Goal: Task Accomplishment & Management: Complete application form

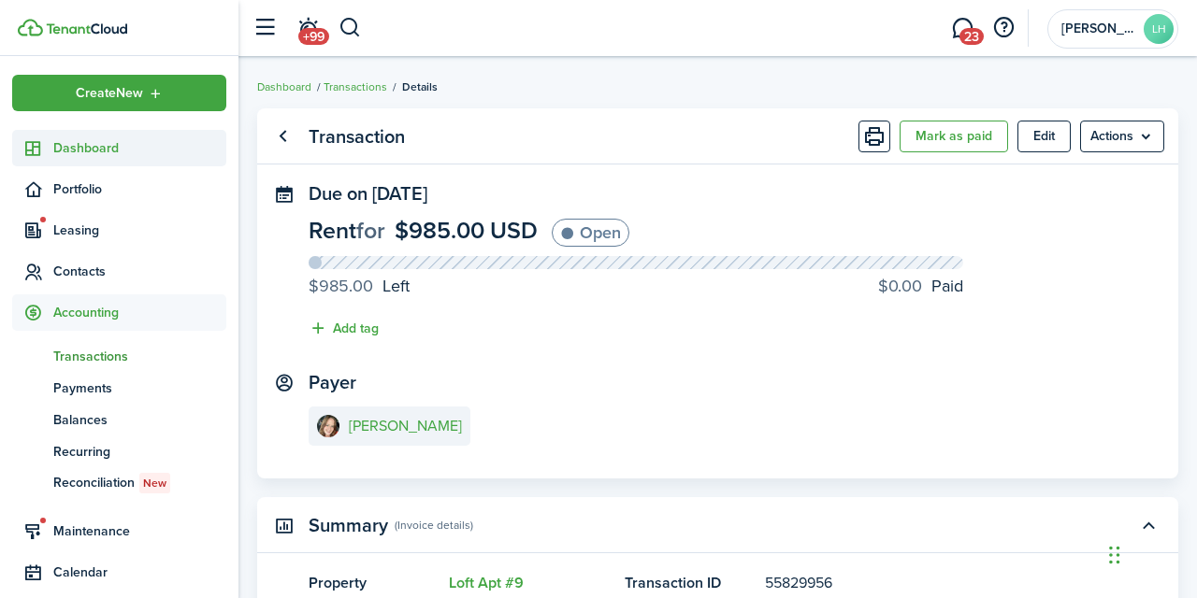
click at [118, 142] on span "Dashboard" at bounding box center [139, 148] width 173 height 20
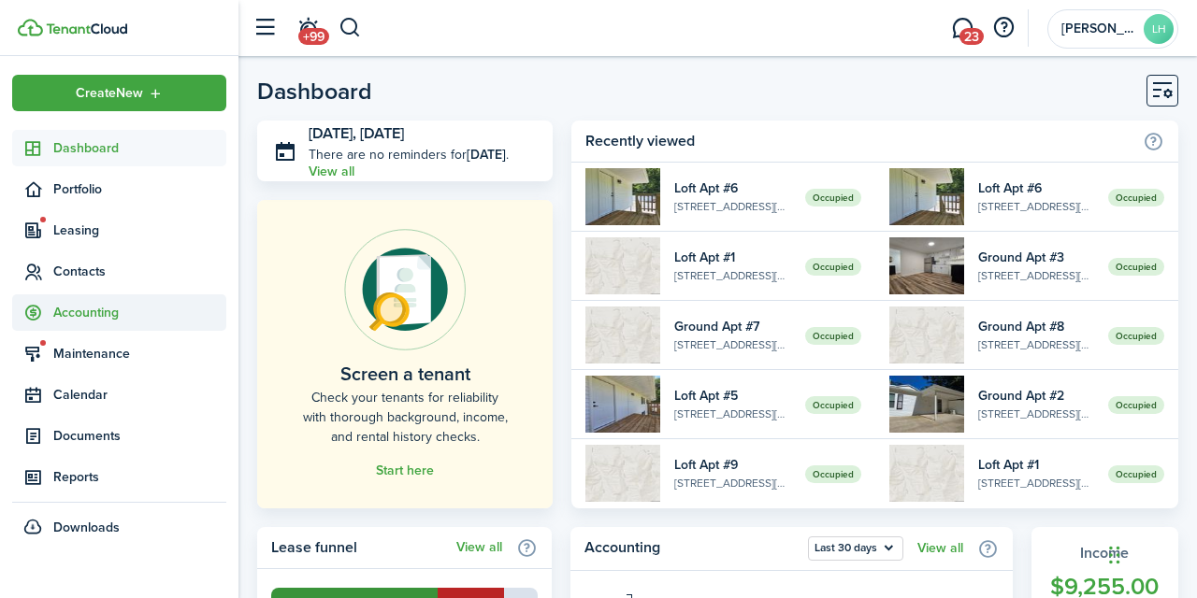
click at [75, 309] on span "Accounting" at bounding box center [139, 313] width 173 height 20
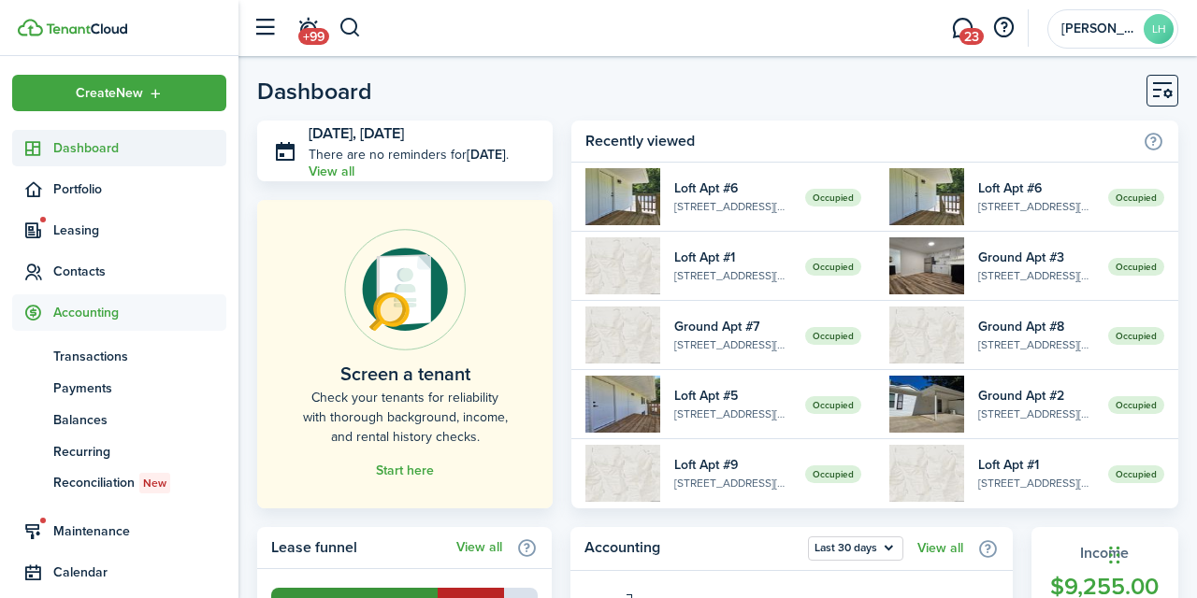
click at [104, 159] on link "Dashboard" at bounding box center [119, 148] width 214 height 36
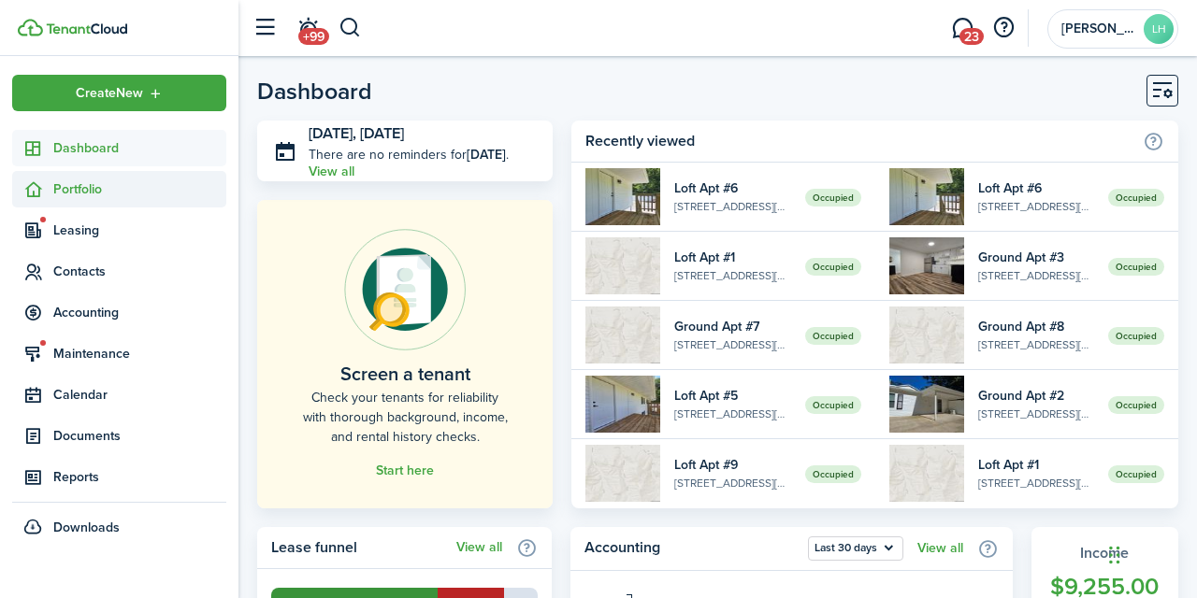
click at [71, 193] on span "Portfolio" at bounding box center [139, 190] width 173 height 20
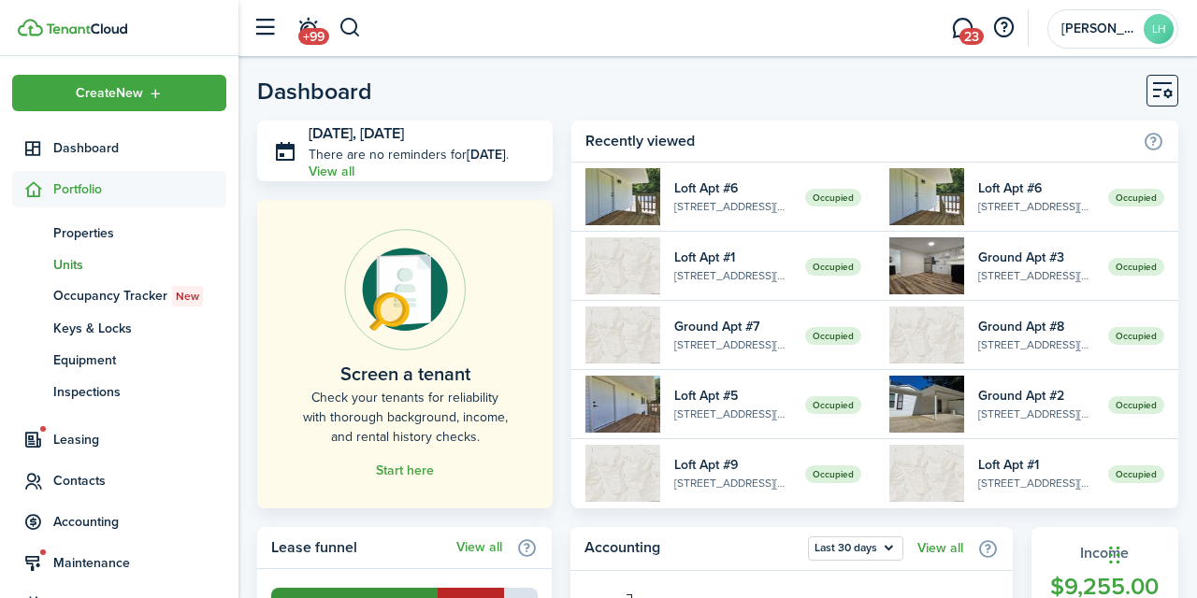
click at [78, 269] on span "Units" at bounding box center [139, 265] width 173 height 20
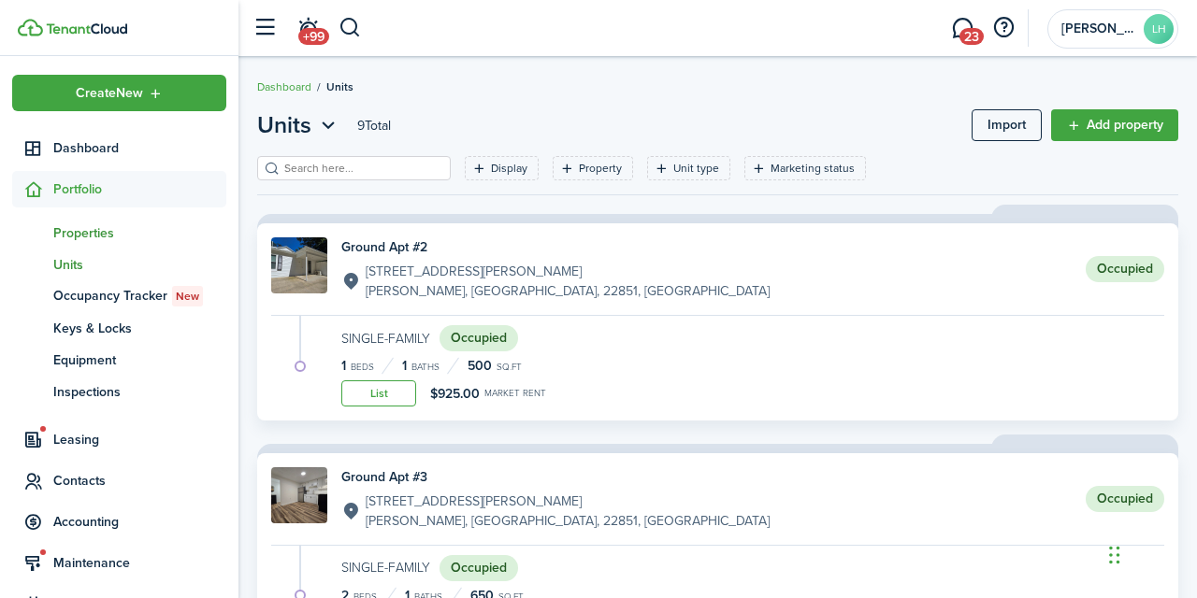
click at [96, 236] on span "Properties" at bounding box center [139, 233] width 173 height 20
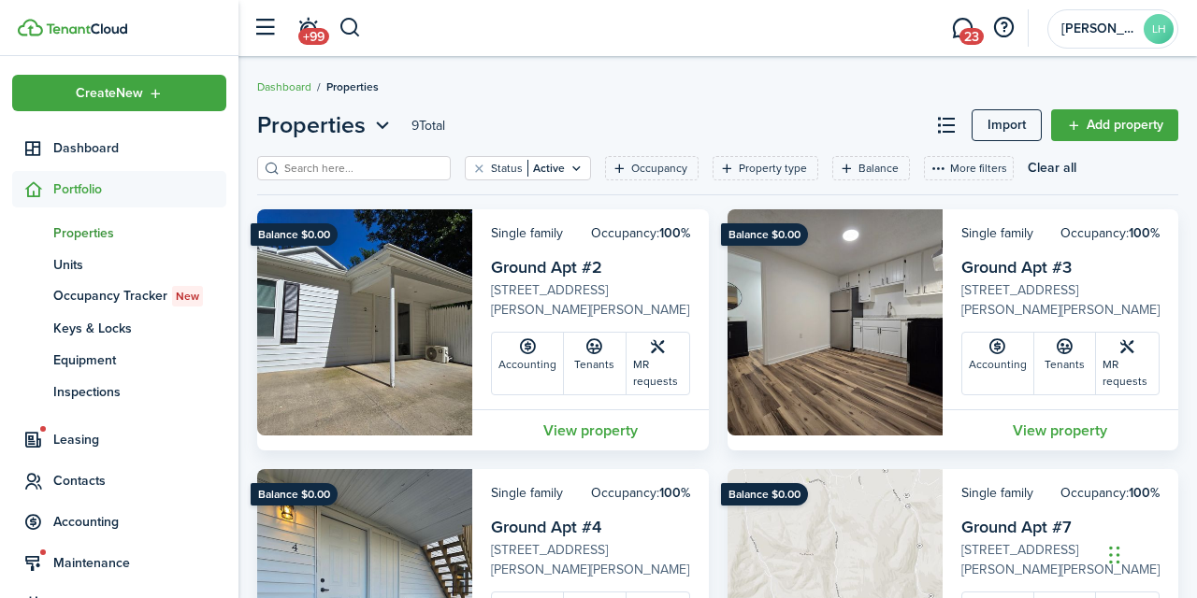
click at [76, 266] on span "Units" at bounding box center [139, 265] width 173 height 20
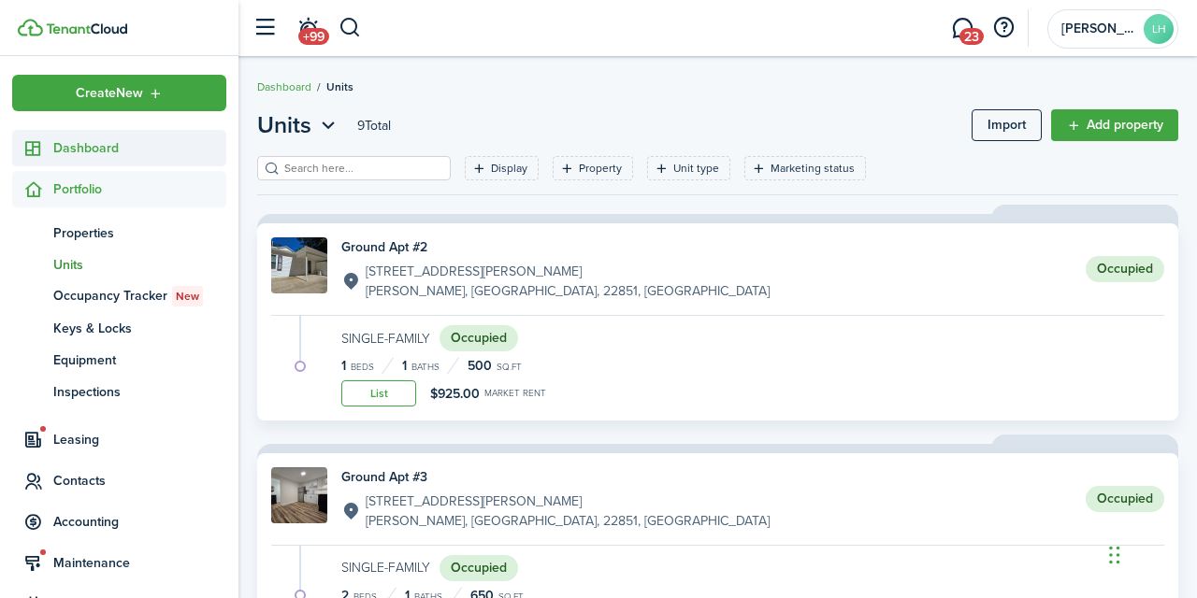
click at [96, 155] on span "Dashboard" at bounding box center [139, 148] width 173 height 20
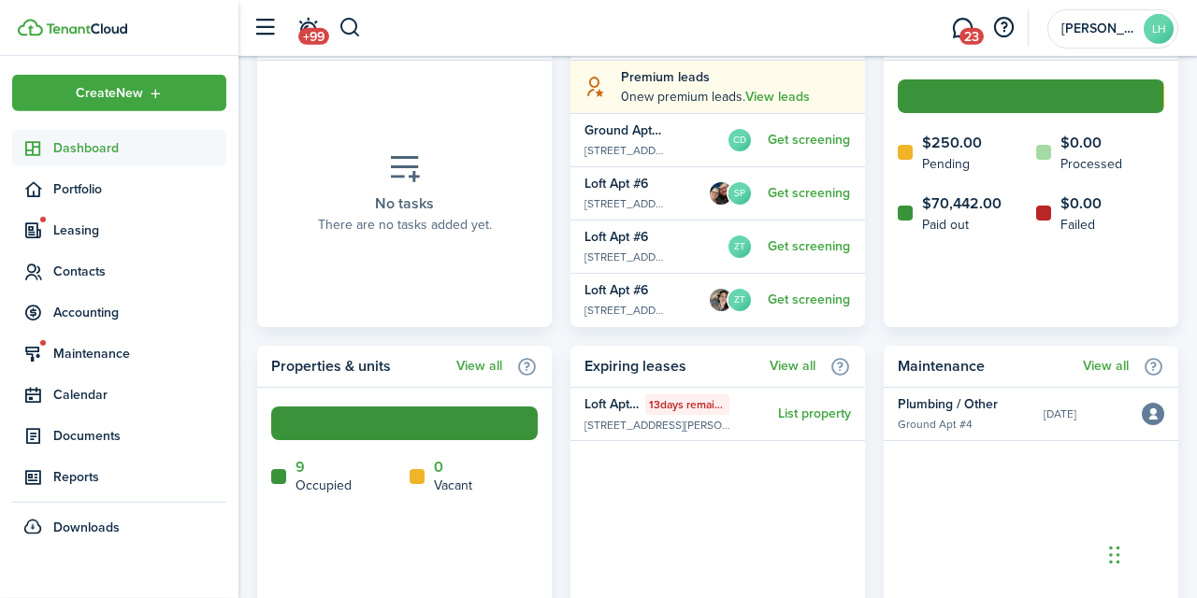
scroll to position [840, 0]
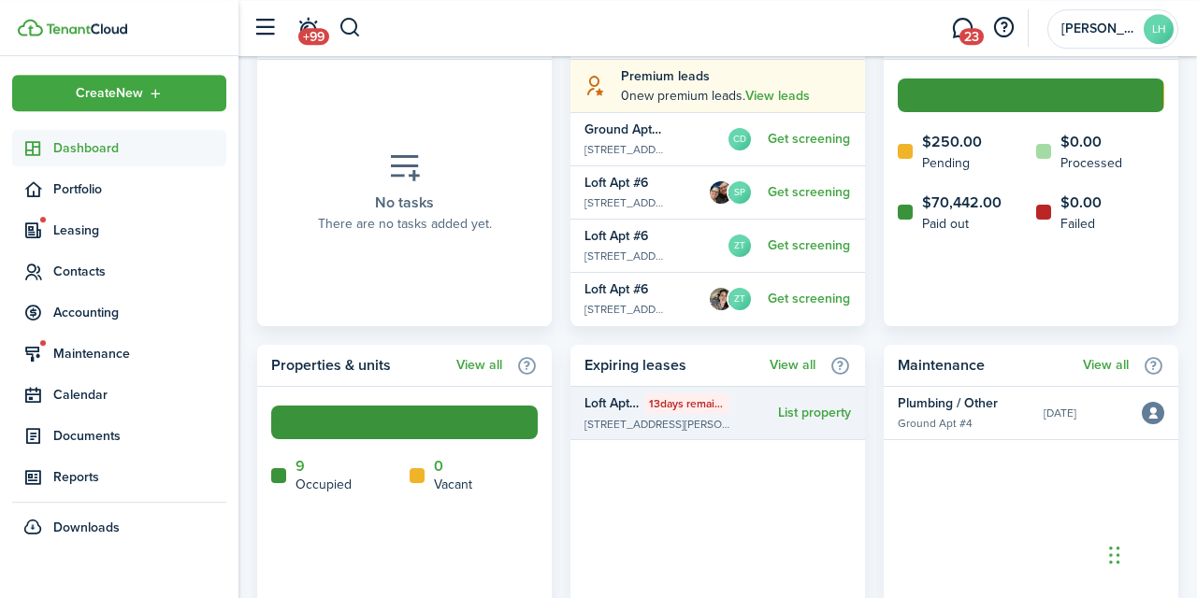
click at [621, 411] on widget-list-item-title "Loft Apt #5" at bounding box center [612, 404] width 56 height 20
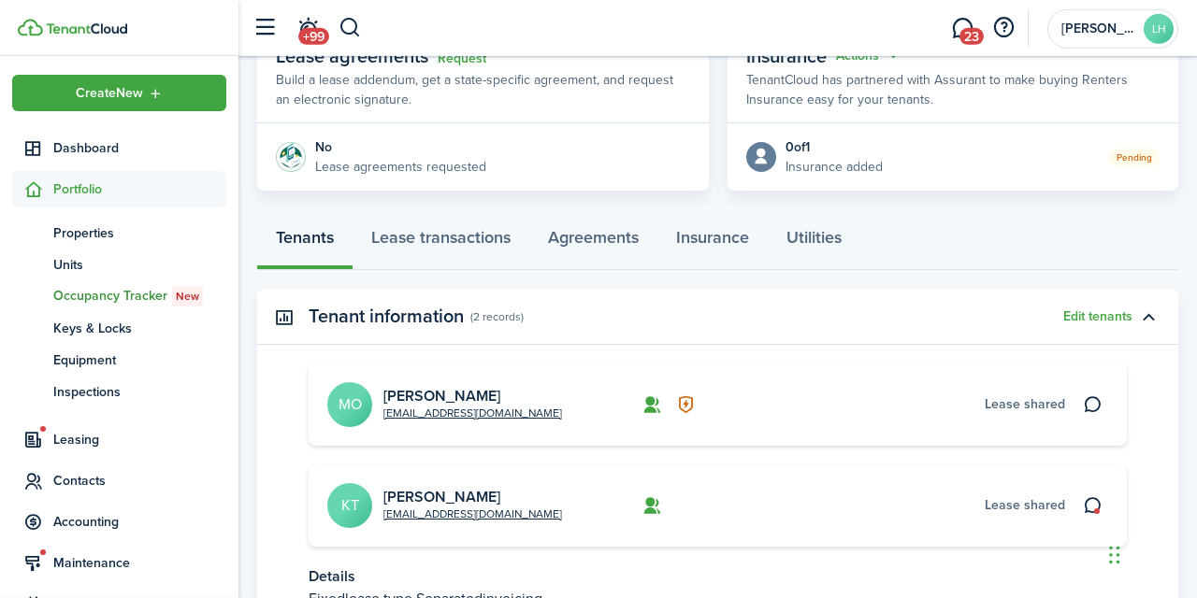
scroll to position [381, 0]
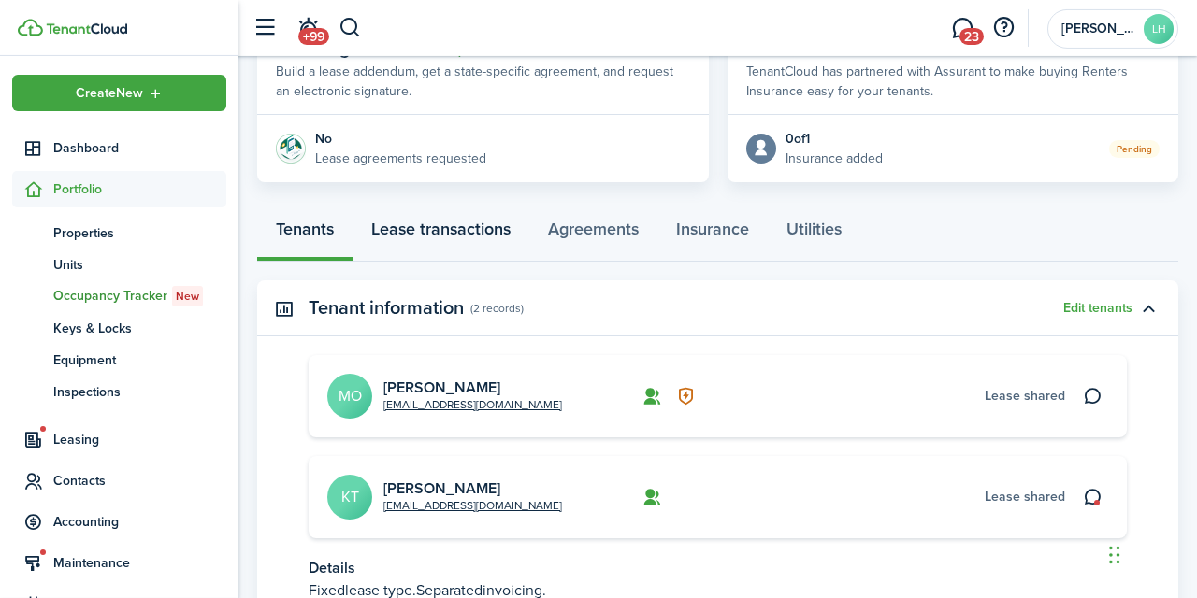
click at [499, 224] on link "Lease transactions" at bounding box center [441, 234] width 177 height 56
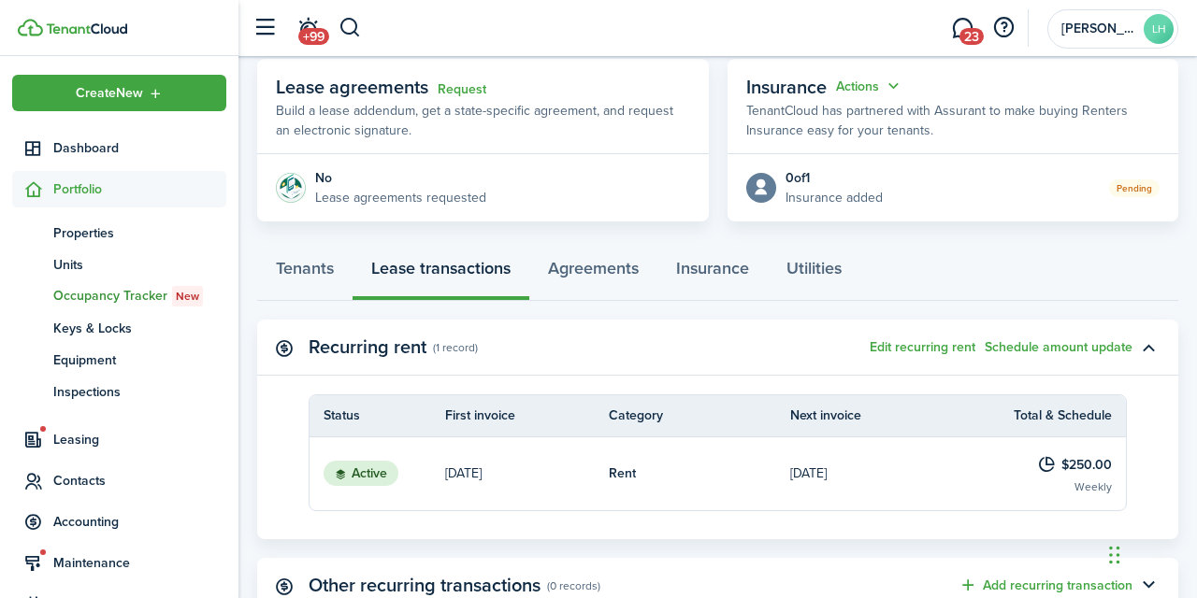
scroll to position [338, 0]
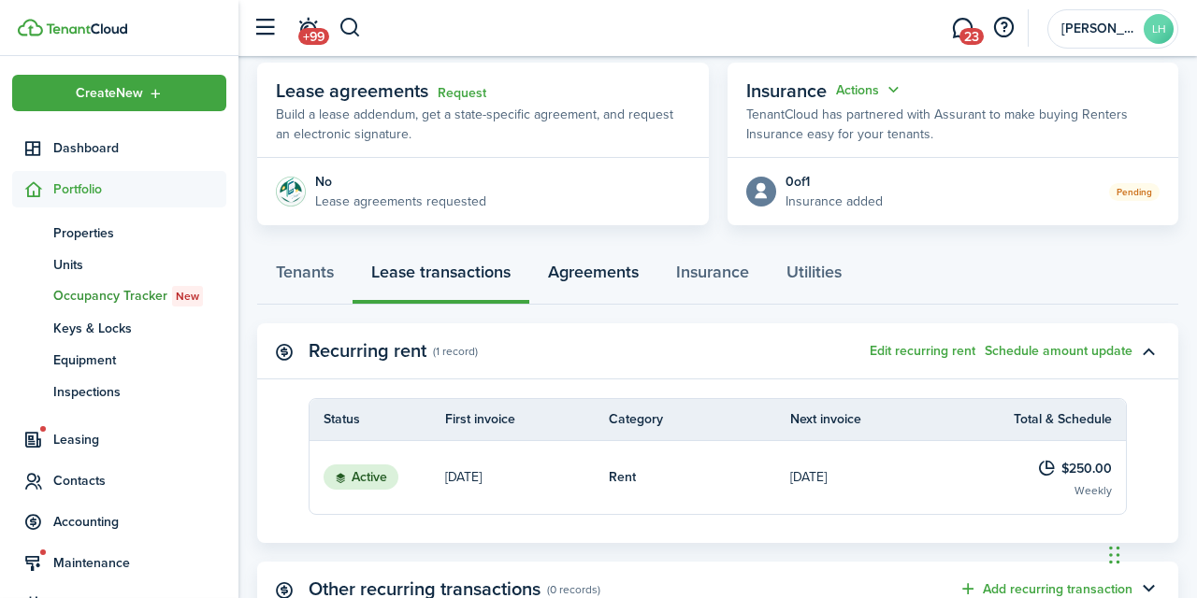
click at [598, 276] on link "Agreements" at bounding box center [593, 277] width 128 height 56
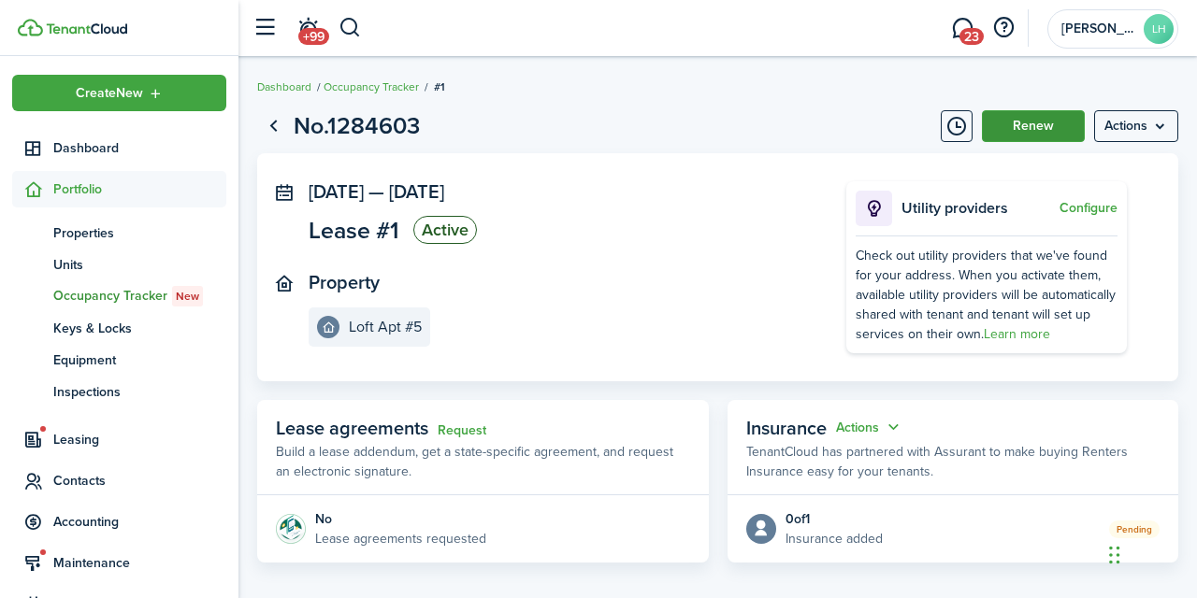
click at [1044, 131] on button "Renew" at bounding box center [1033, 126] width 103 height 32
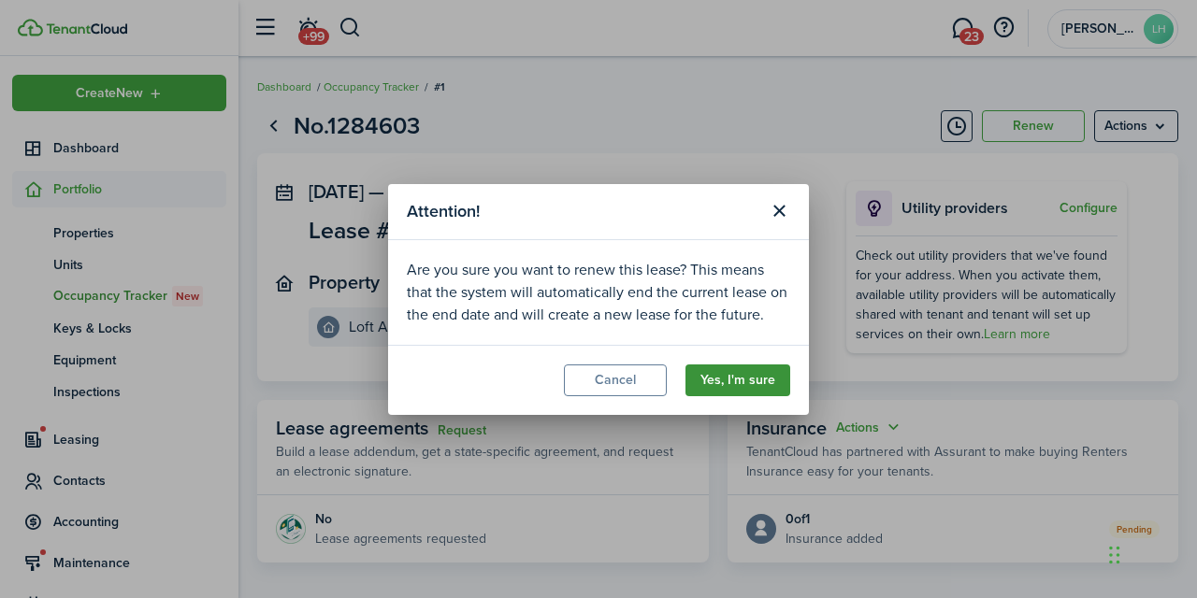
click at [735, 378] on button "Yes, I'm sure" at bounding box center [737, 381] width 105 height 32
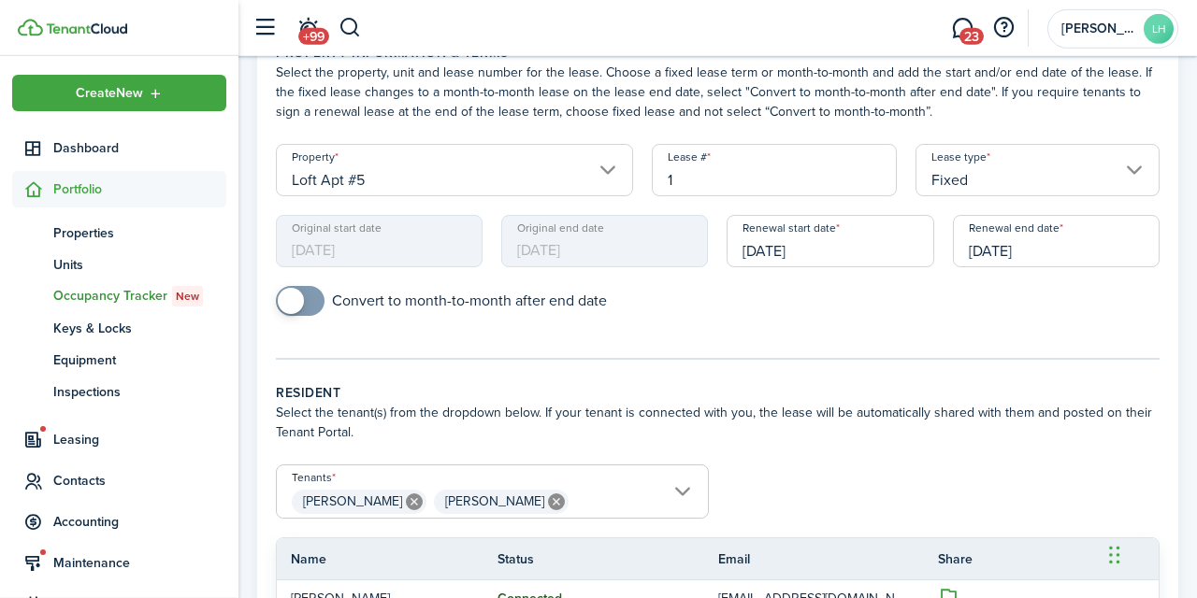
scroll to position [94, 0]
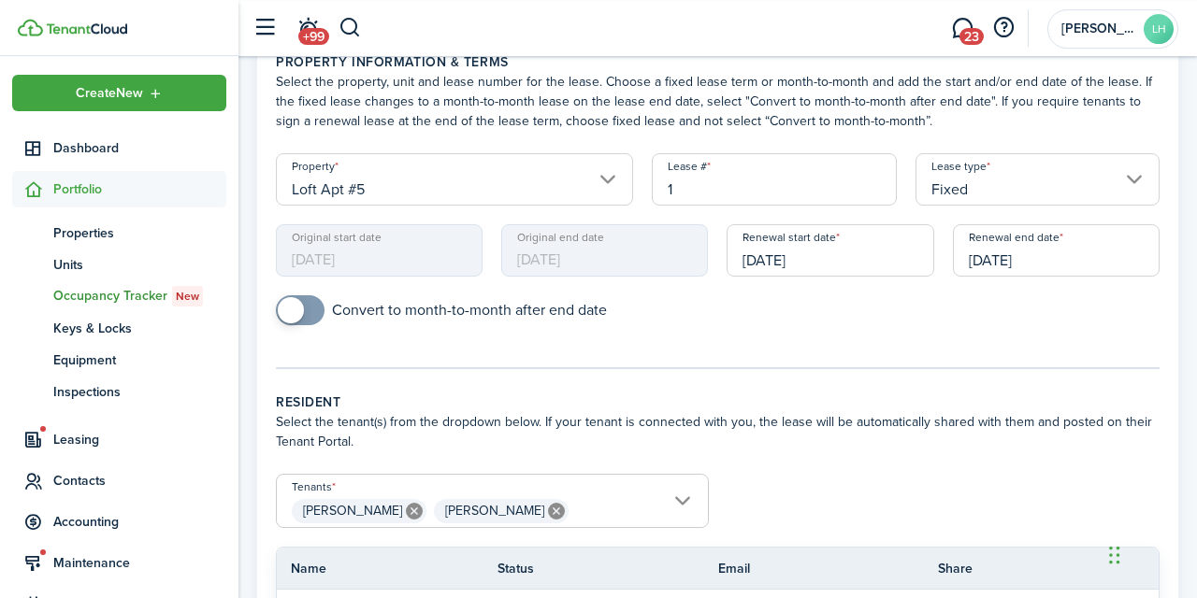
checkbox input "true"
click at [297, 308] on span at bounding box center [291, 310] width 26 height 26
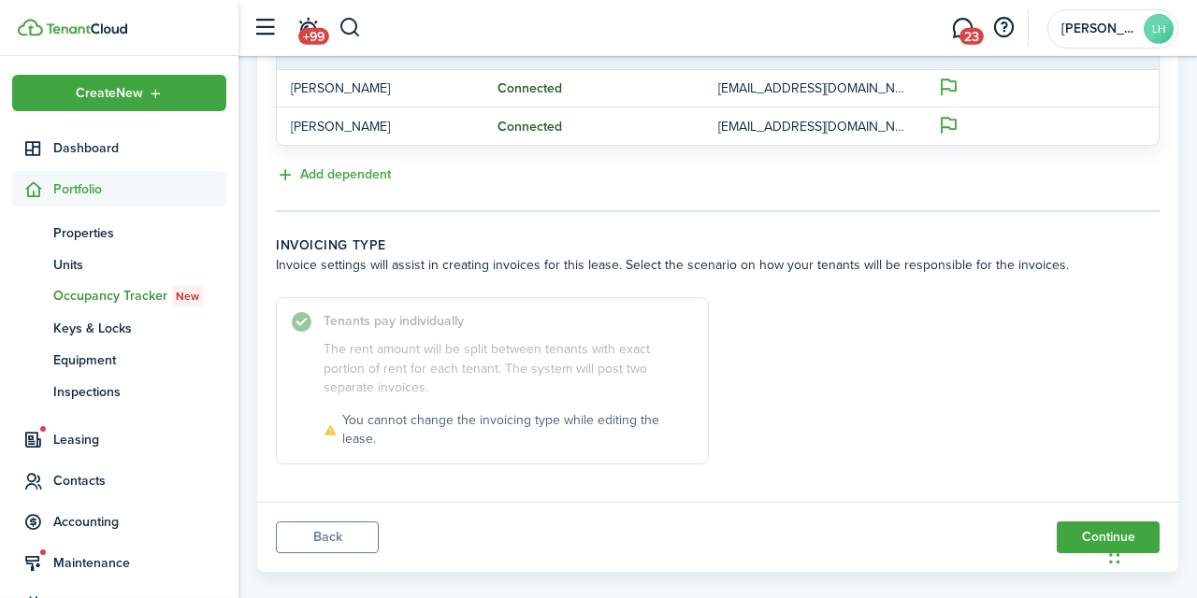
scroll to position [640, 0]
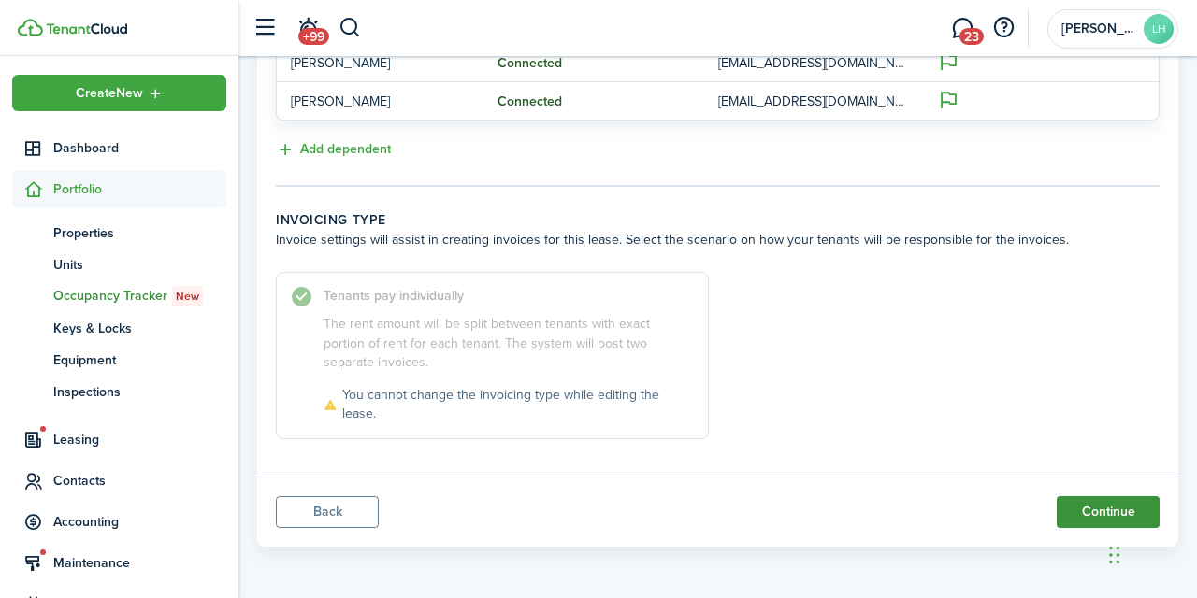
click at [1063, 507] on button "Continue" at bounding box center [1108, 513] width 103 height 32
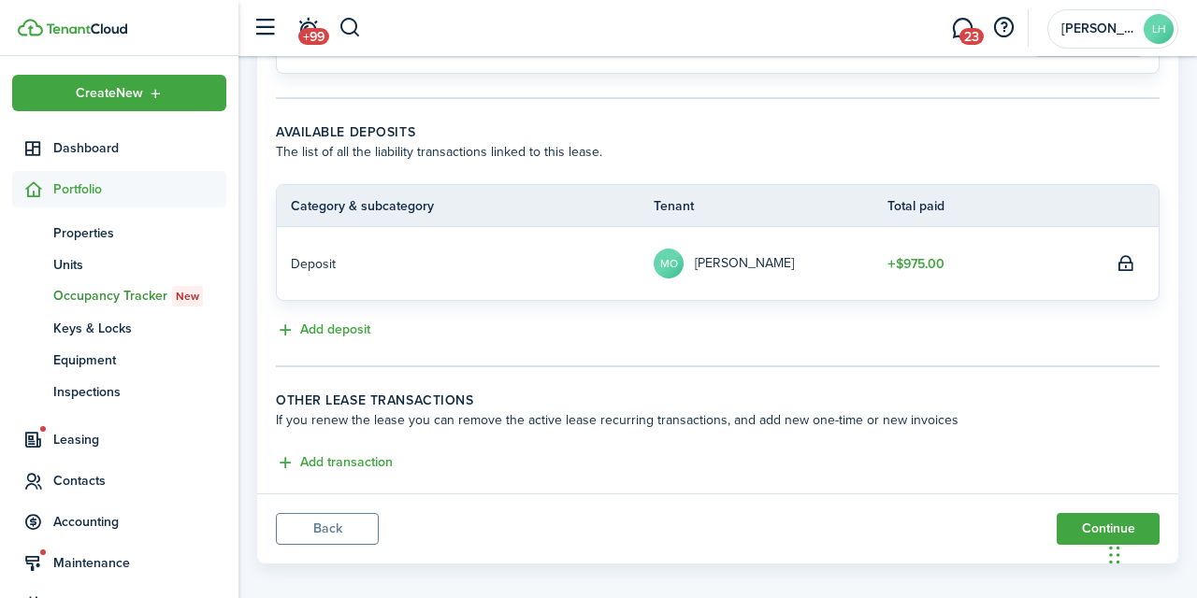
scroll to position [404, 0]
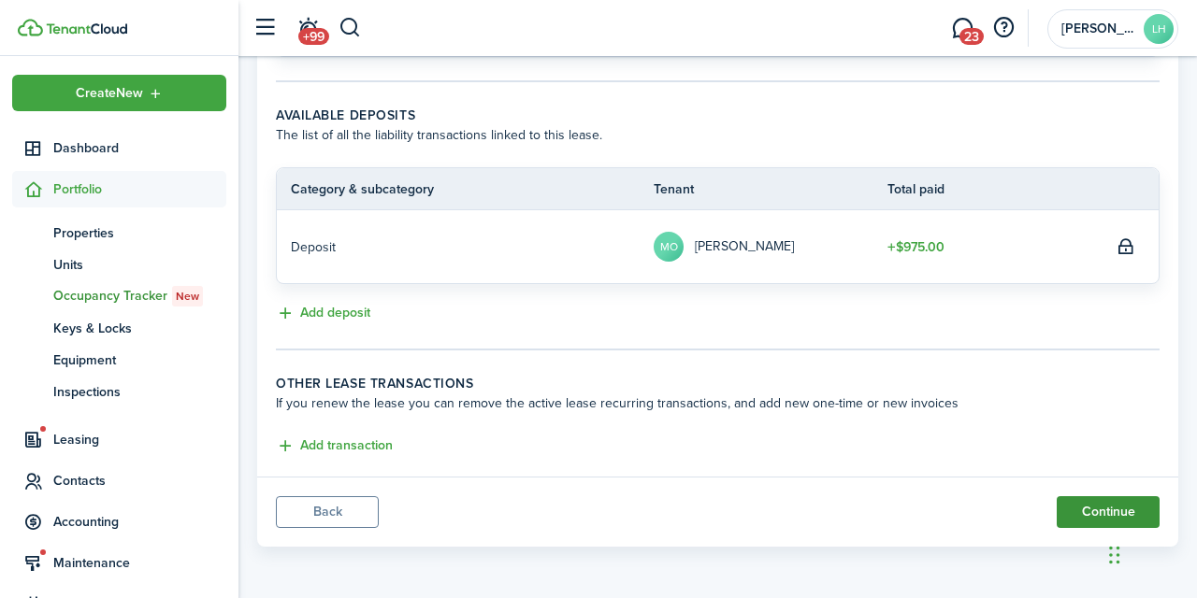
click at [1088, 516] on button "Continue" at bounding box center [1108, 513] width 103 height 32
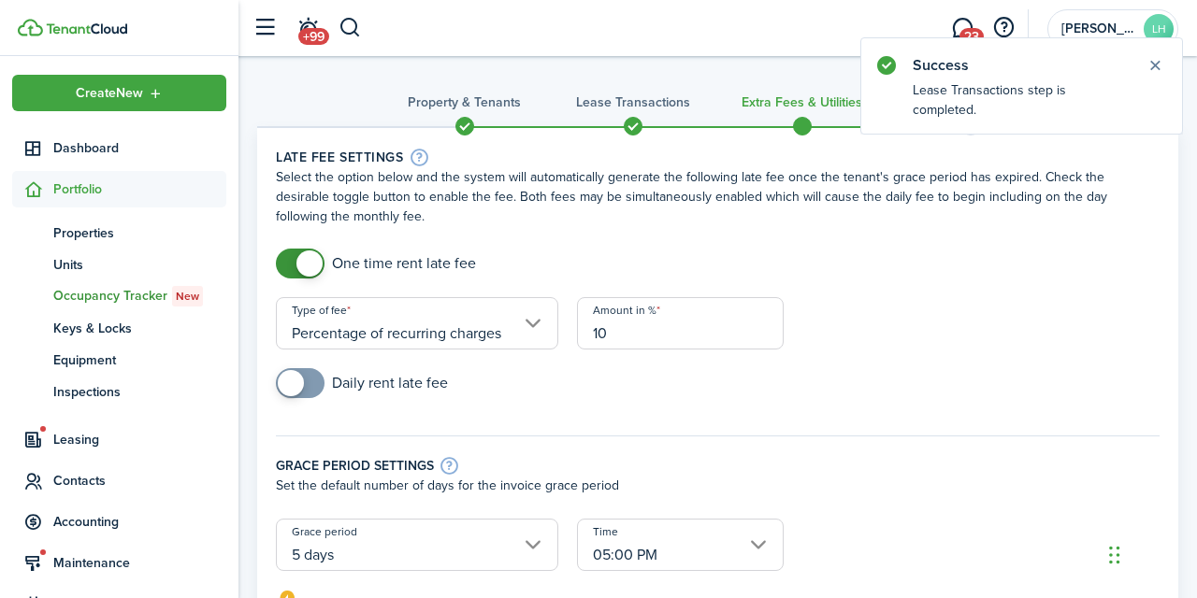
scroll to position [73, 0]
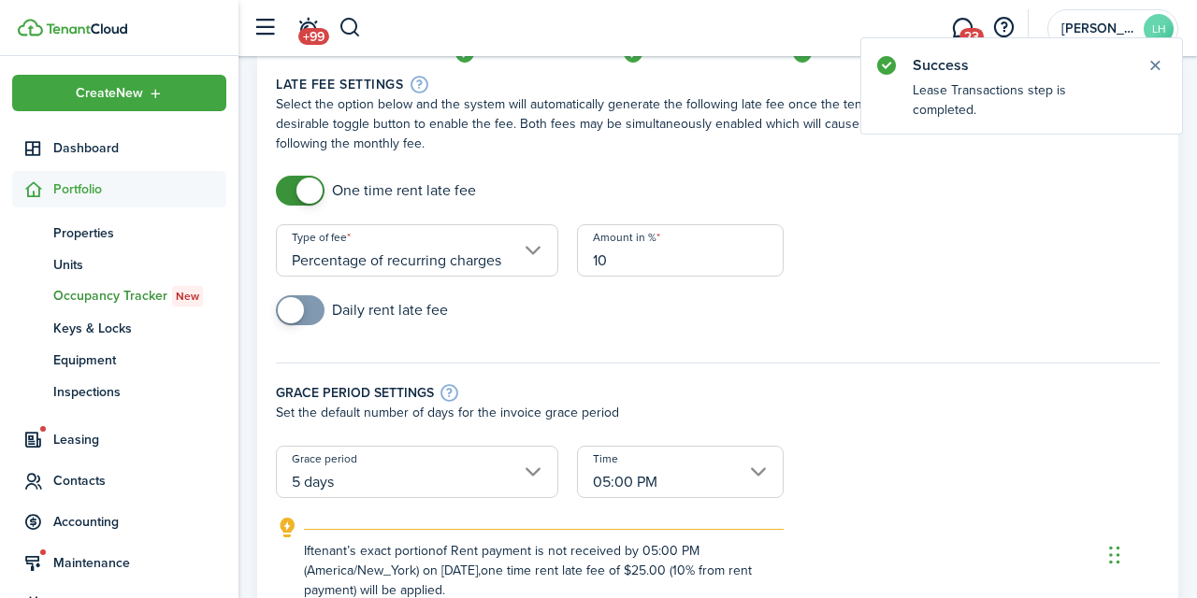
click at [528, 252] on input "Percentage of recurring charges" at bounding box center [417, 250] width 282 height 52
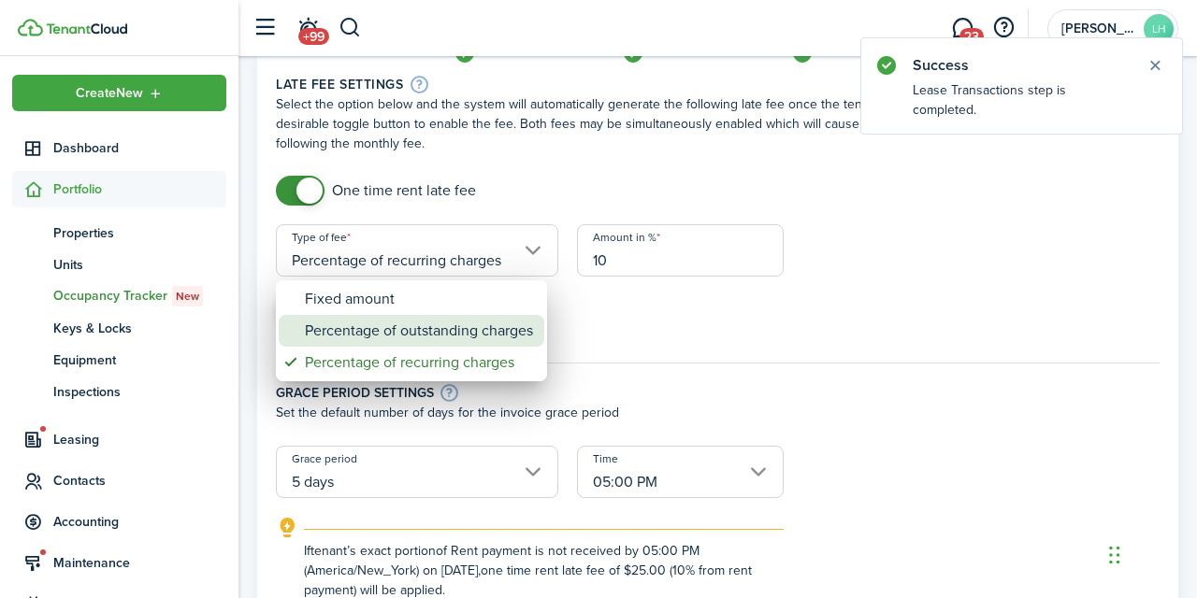
click at [432, 324] on div "Percentage of outstanding charges" at bounding box center [419, 331] width 228 height 32
type input "Percentage of outstanding charges"
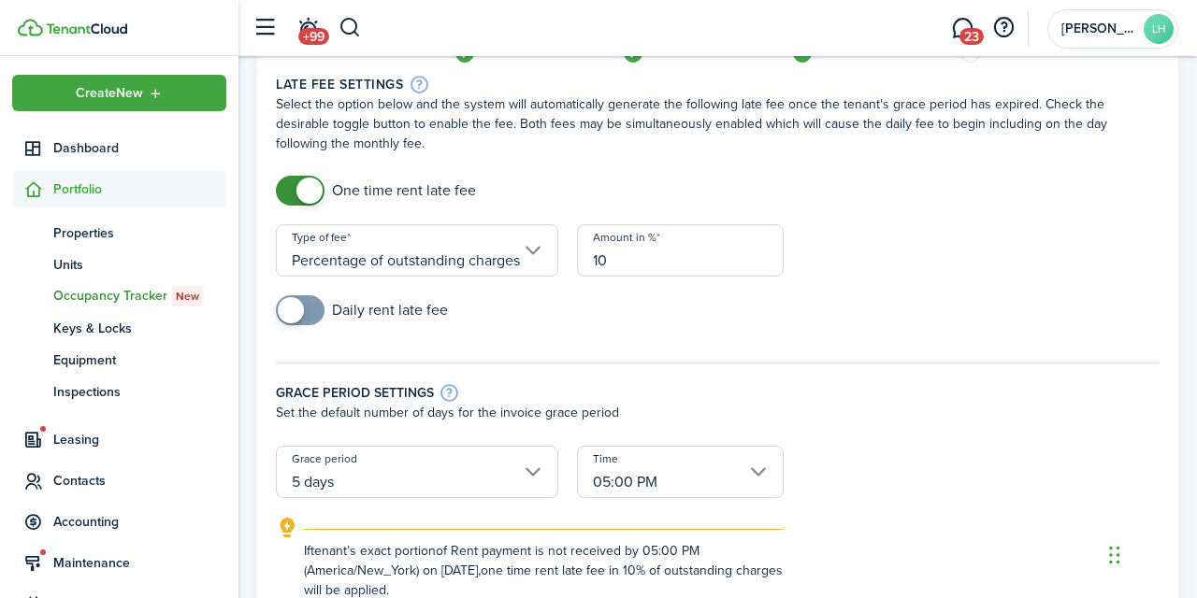
click at [888, 337] on div "Daily rent late fee" at bounding box center [717, 319] width 902 height 49
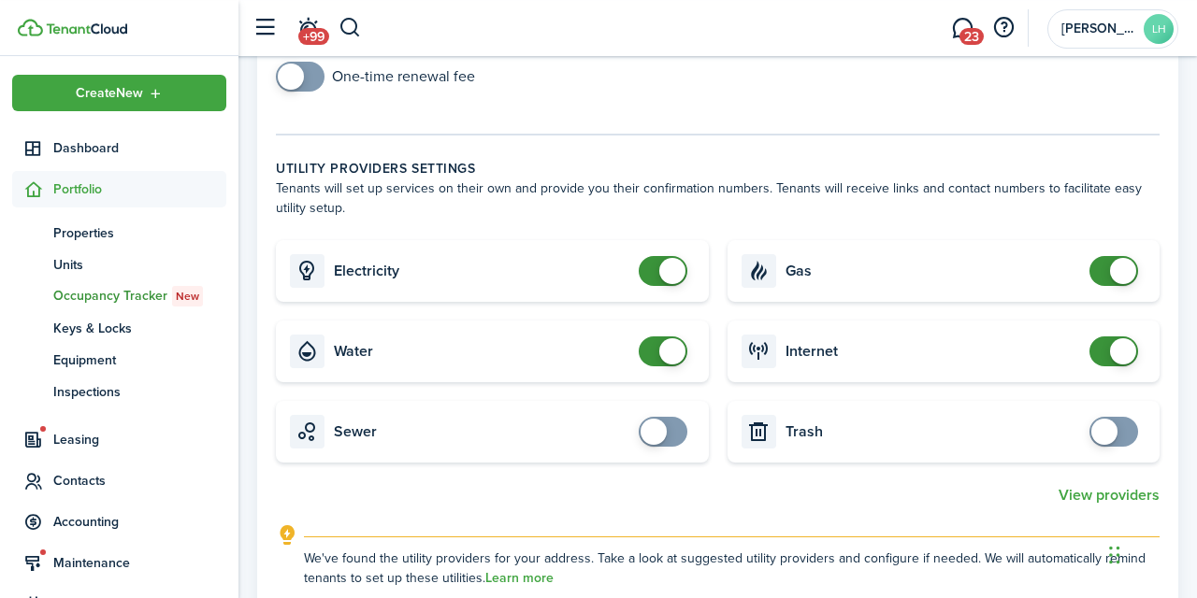
scroll to position [794, 0]
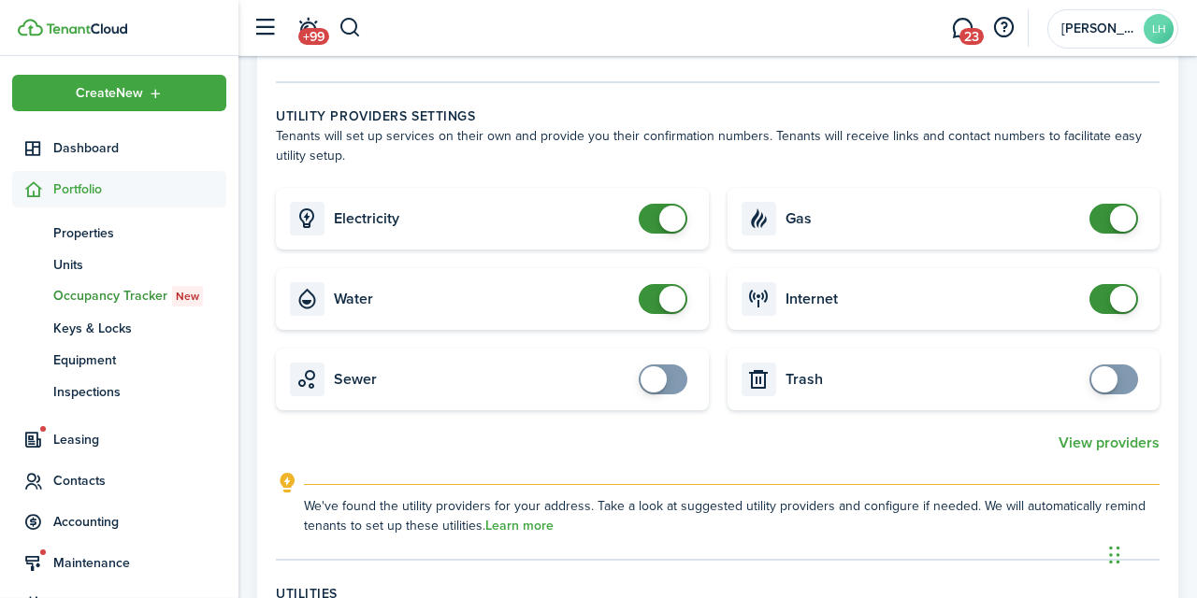
checkbox input "false"
click at [1119, 220] on span at bounding box center [1123, 219] width 26 height 26
checkbox input "false"
click at [655, 297] on span at bounding box center [663, 299] width 19 height 30
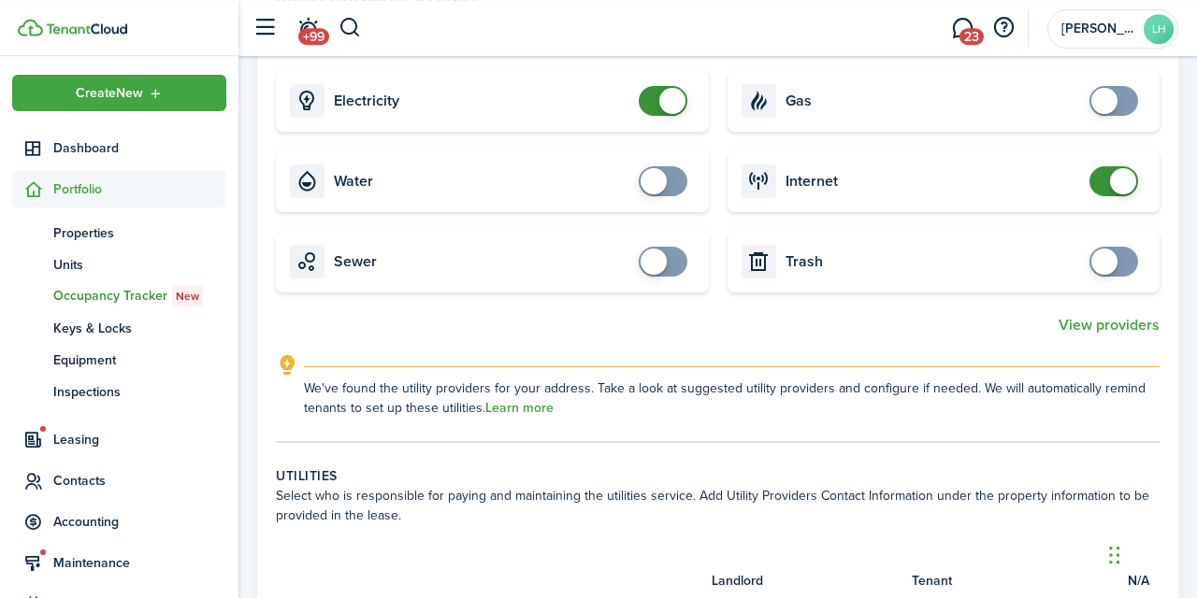
scroll to position [994, 0]
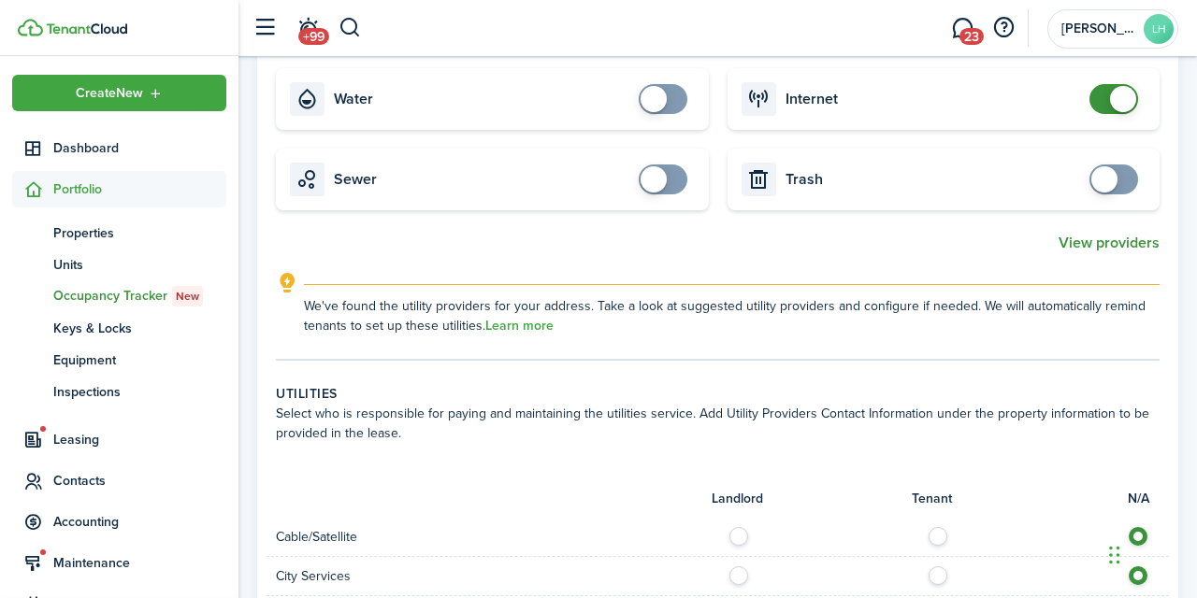
click at [1094, 247] on button "View providers" at bounding box center [1109, 243] width 101 height 17
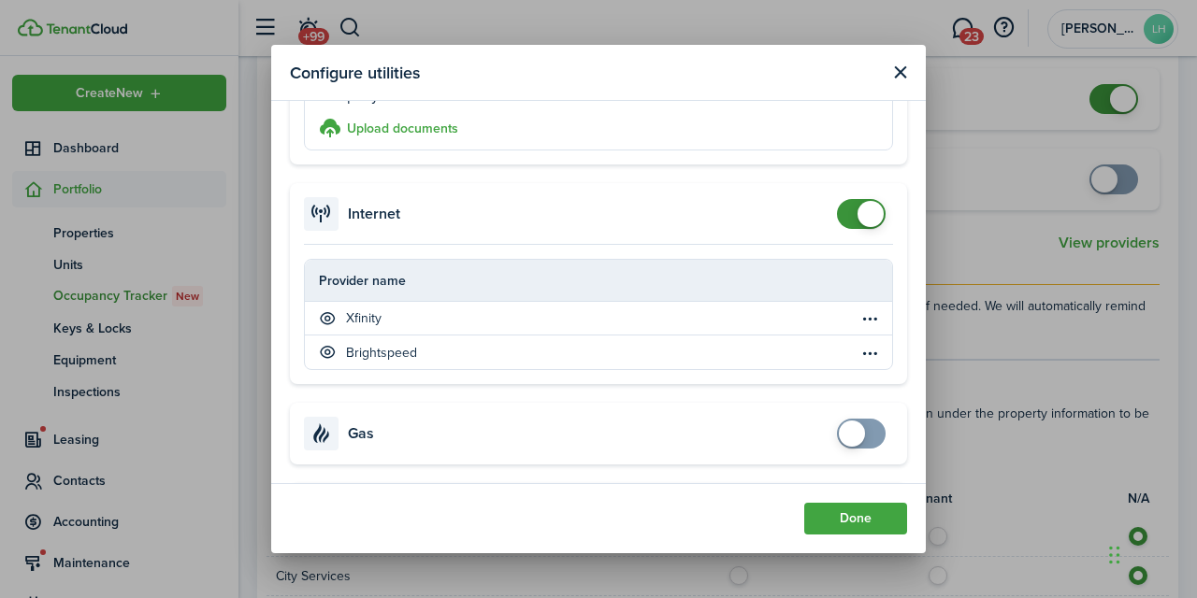
scroll to position [358, 0]
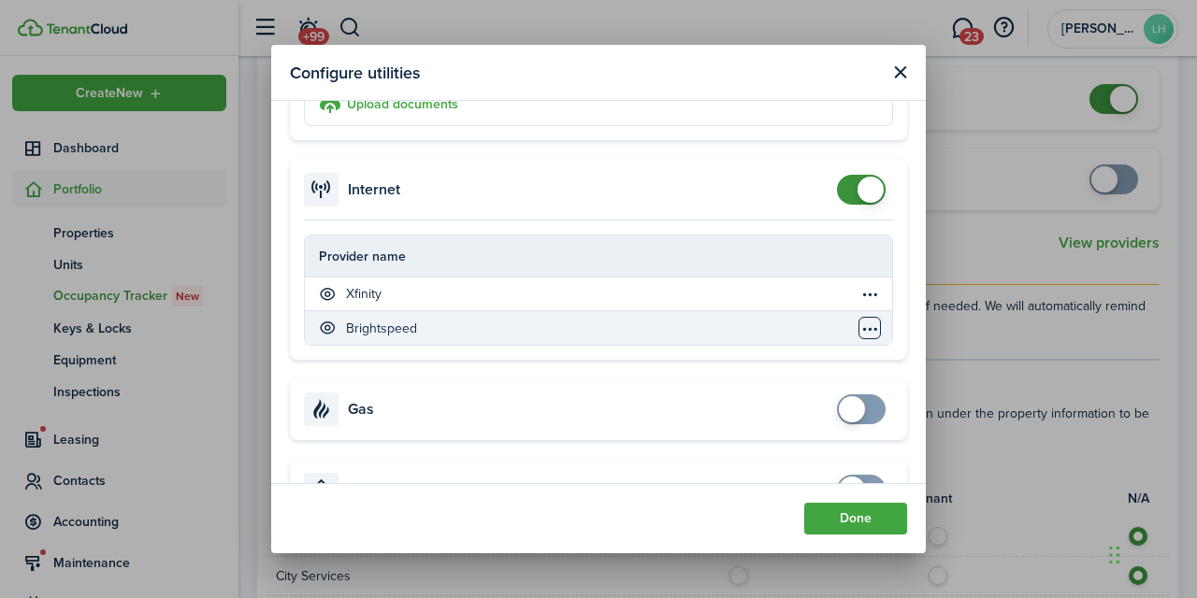
click at [871, 335] on table-menu-btn-icon "Open menu" at bounding box center [869, 328] width 22 height 22
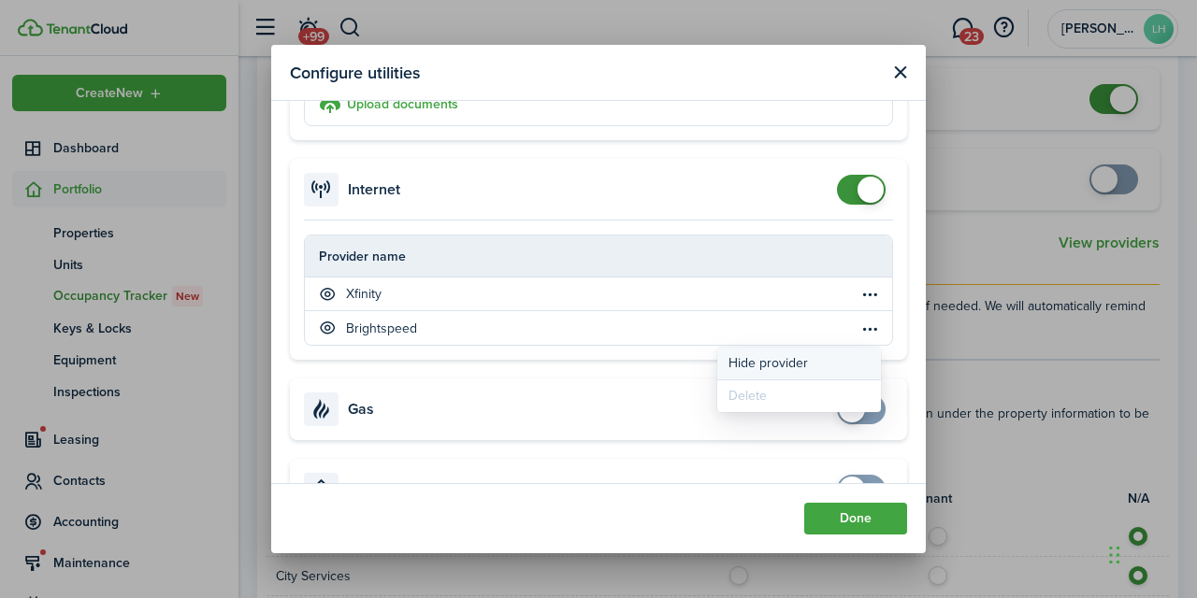
click at [799, 353] on button "Hide provider" at bounding box center [799, 364] width 164 height 32
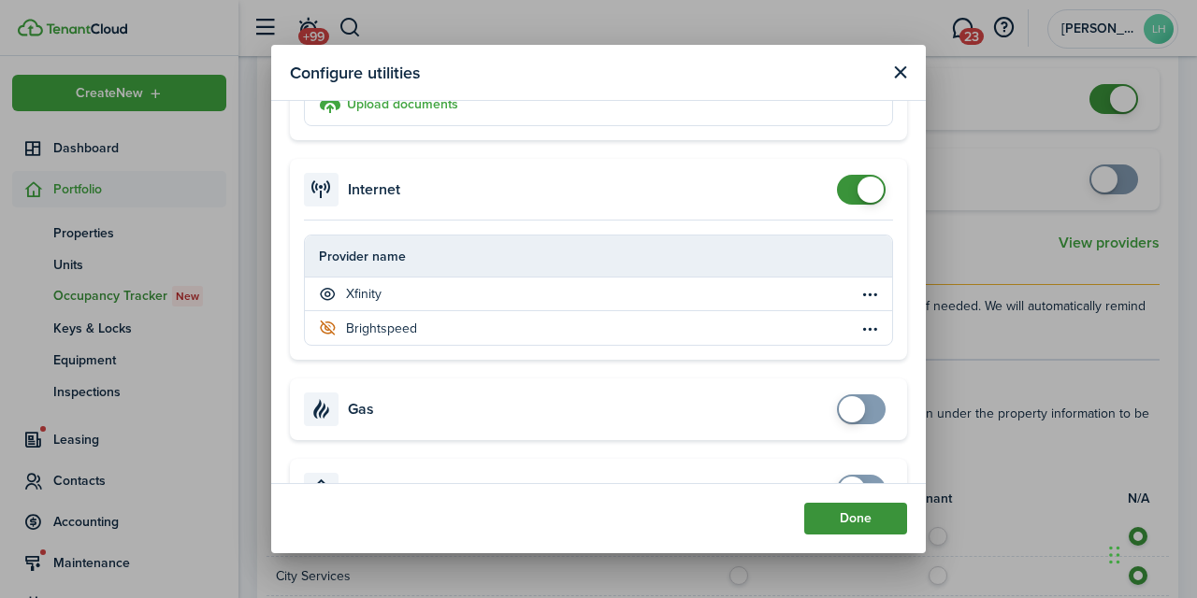
click at [854, 526] on button "Done" at bounding box center [855, 519] width 103 height 32
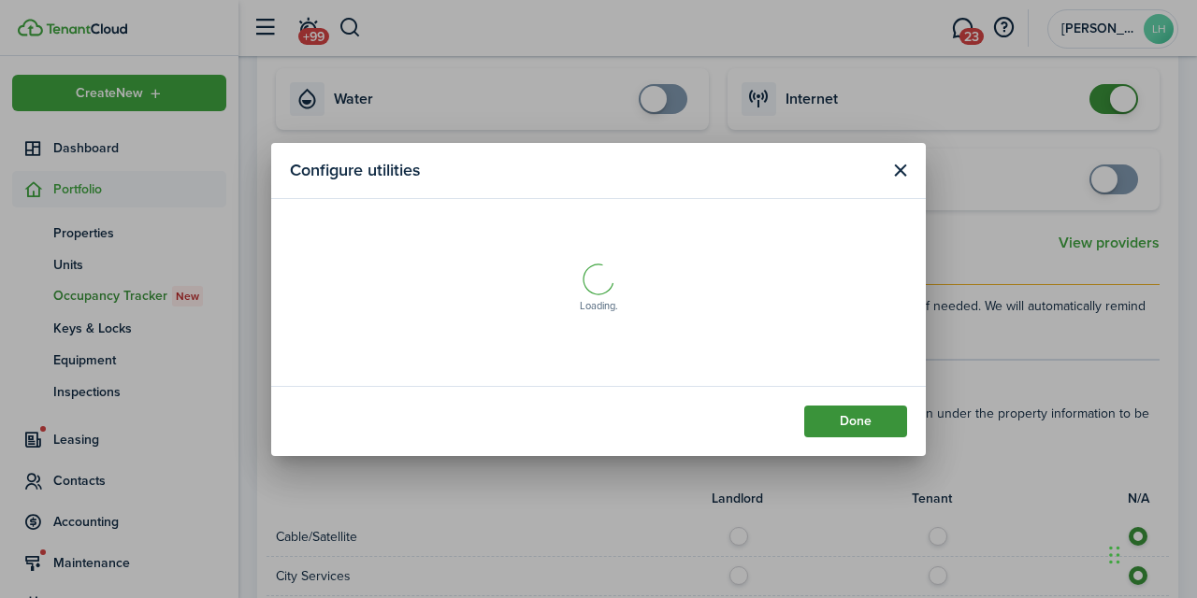
scroll to position [0, 0]
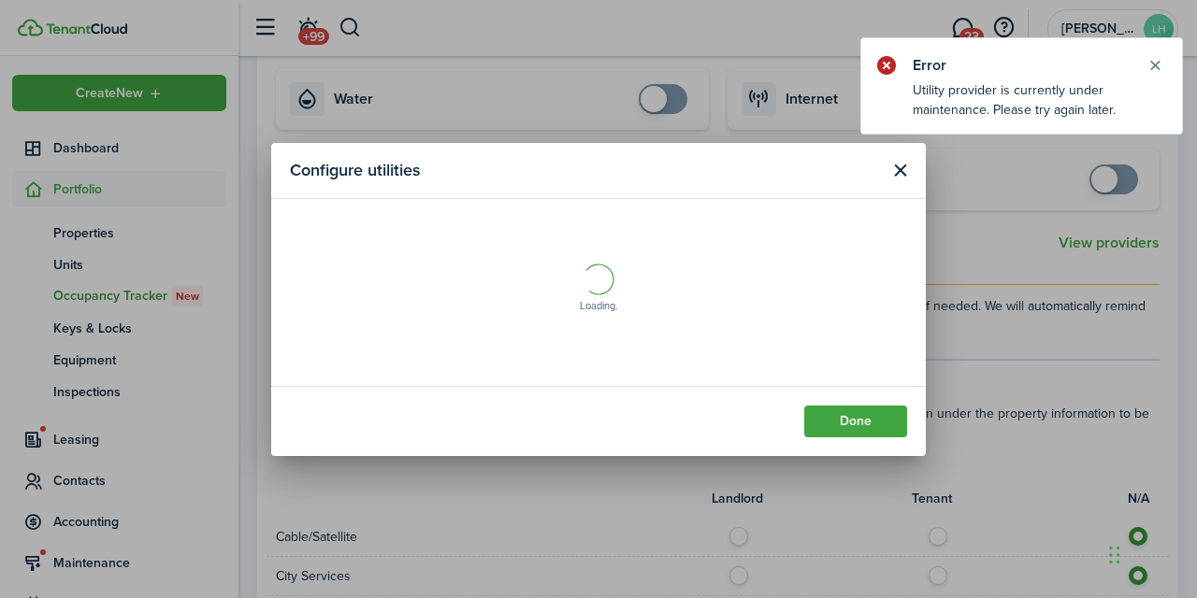
click at [898, 163] on button "Close modal" at bounding box center [899, 170] width 23 height 23
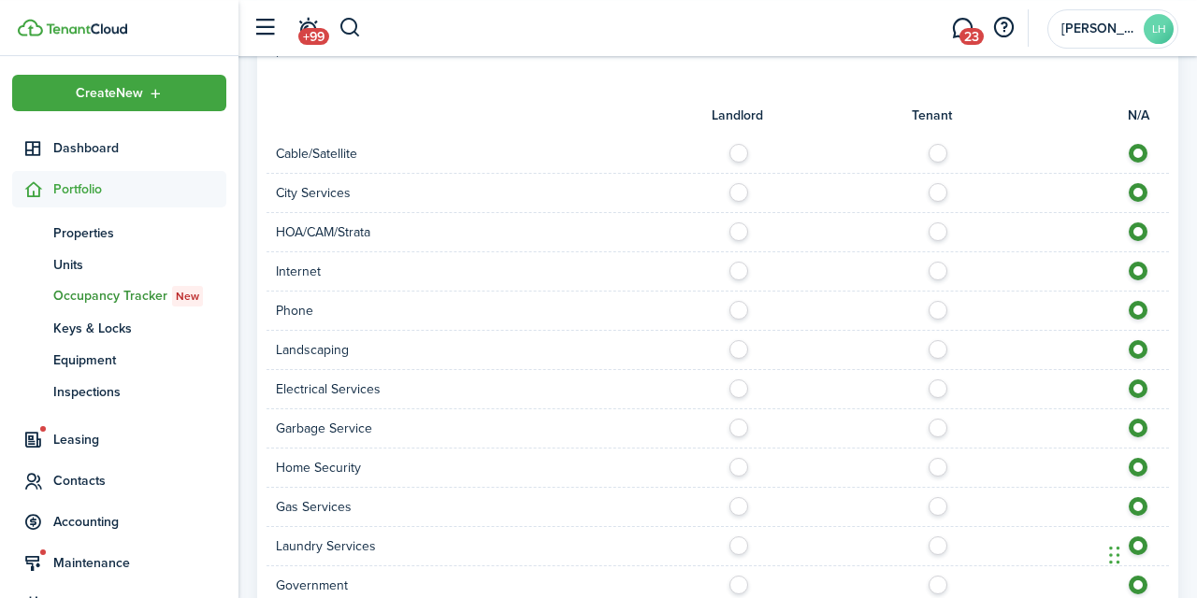
scroll to position [1377, 0]
click at [942, 270] on label at bounding box center [943, 266] width 33 height 9
click at [1140, 270] on label at bounding box center [1143, 266] width 33 height 9
radio input "false"
radio input "true"
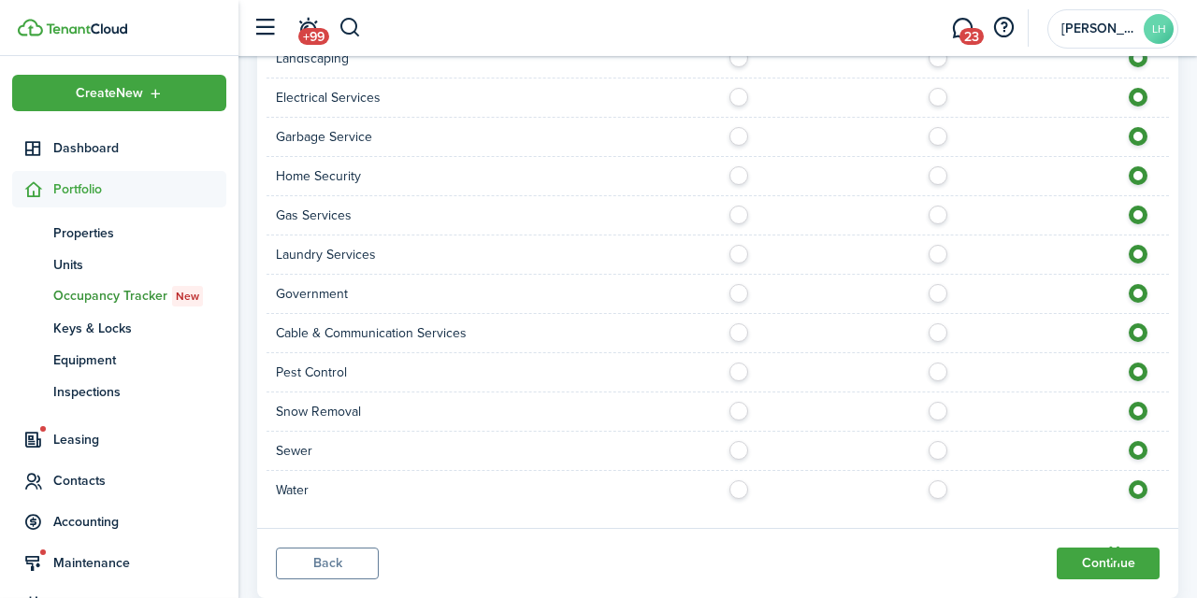
scroll to position [1721, 0]
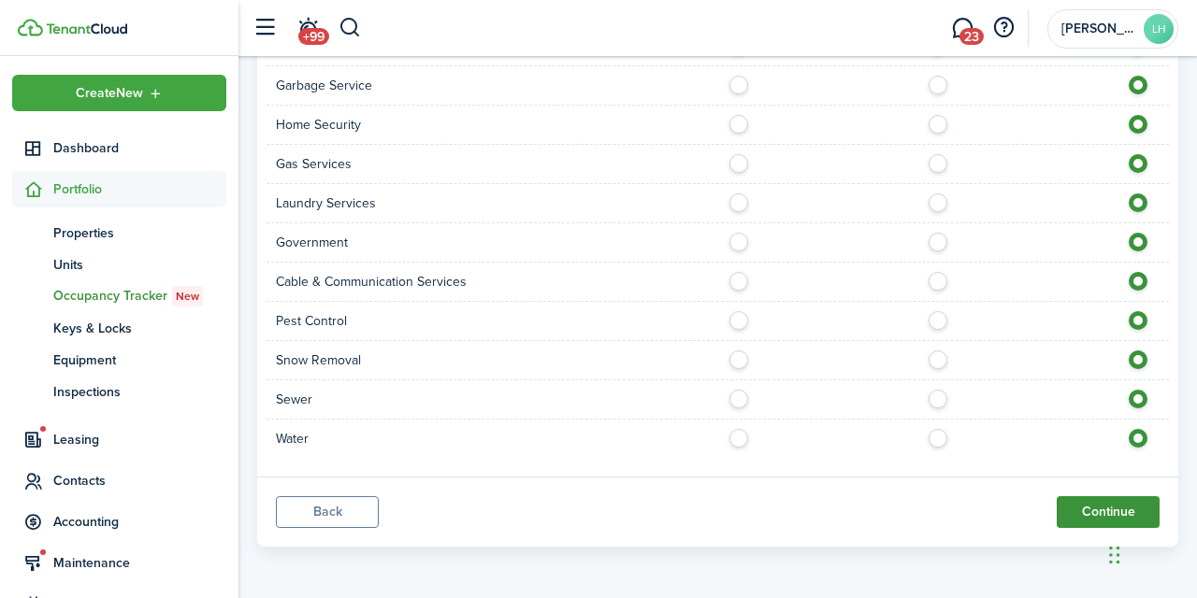
click at [1089, 517] on button "Continue" at bounding box center [1108, 513] width 103 height 32
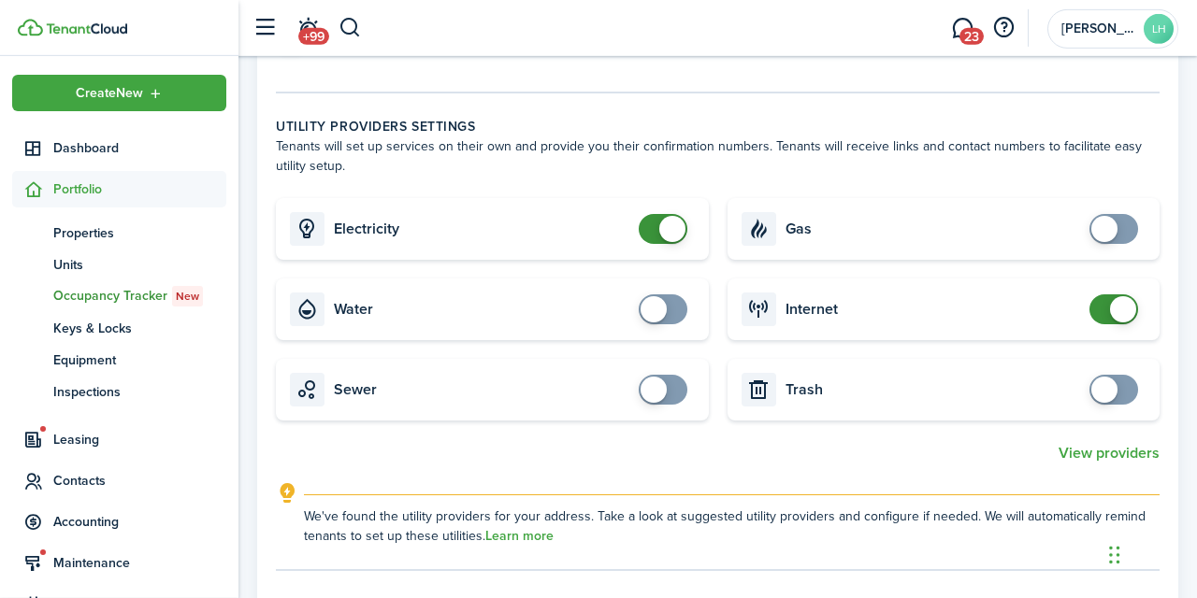
scroll to position [793, 0]
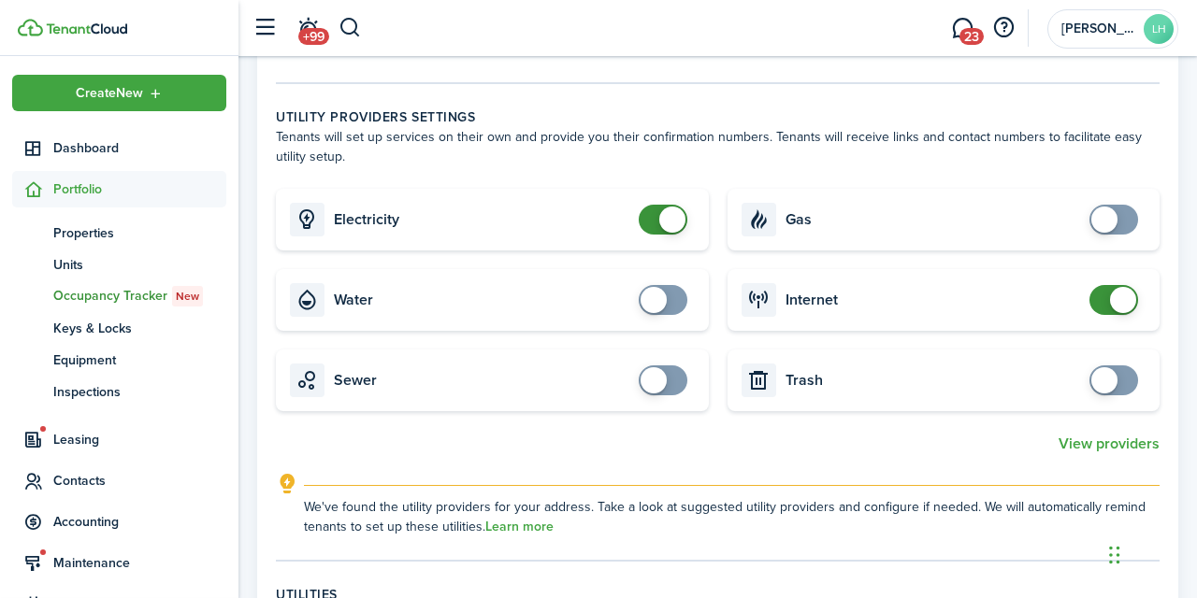
checkbox input "false"
click at [663, 216] on span at bounding box center [672, 220] width 26 height 26
click at [1123, 301] on span at bounding box center [1123, 300] width 26 height 26
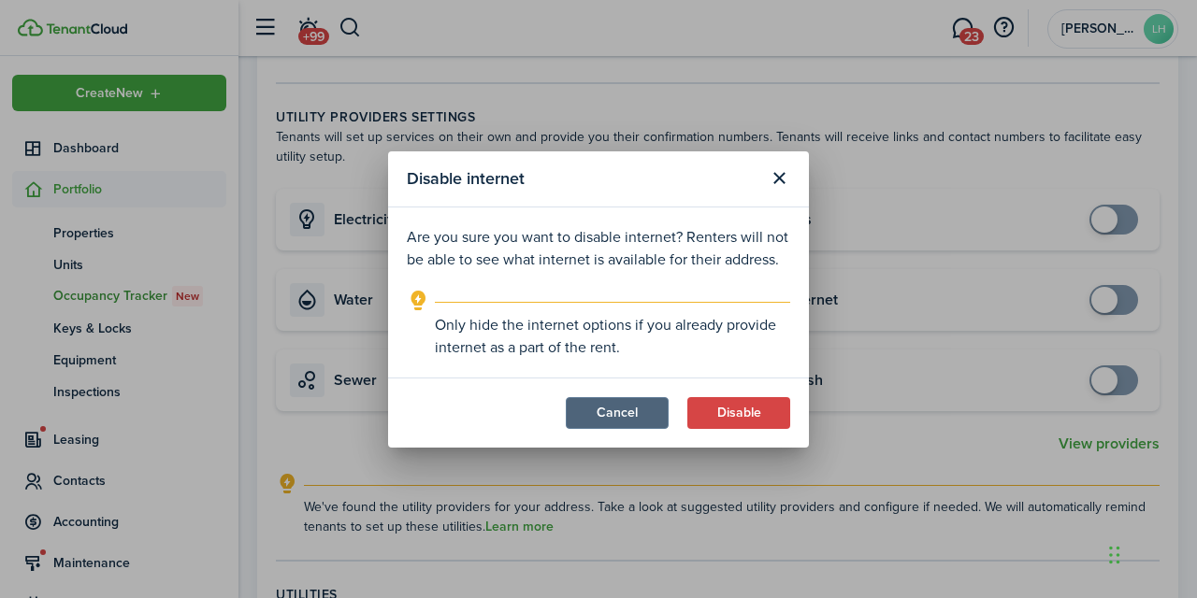
click at [636, 405] on button "Cancel" at bounding box center [617, 413] width 103 height 32
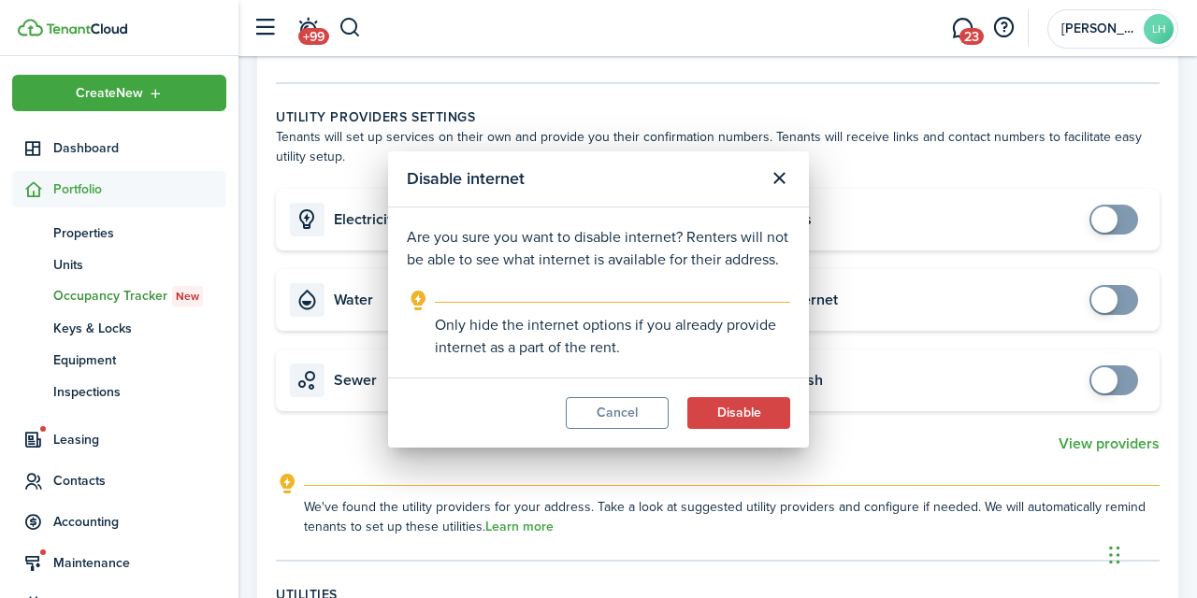
checkbox input "true"
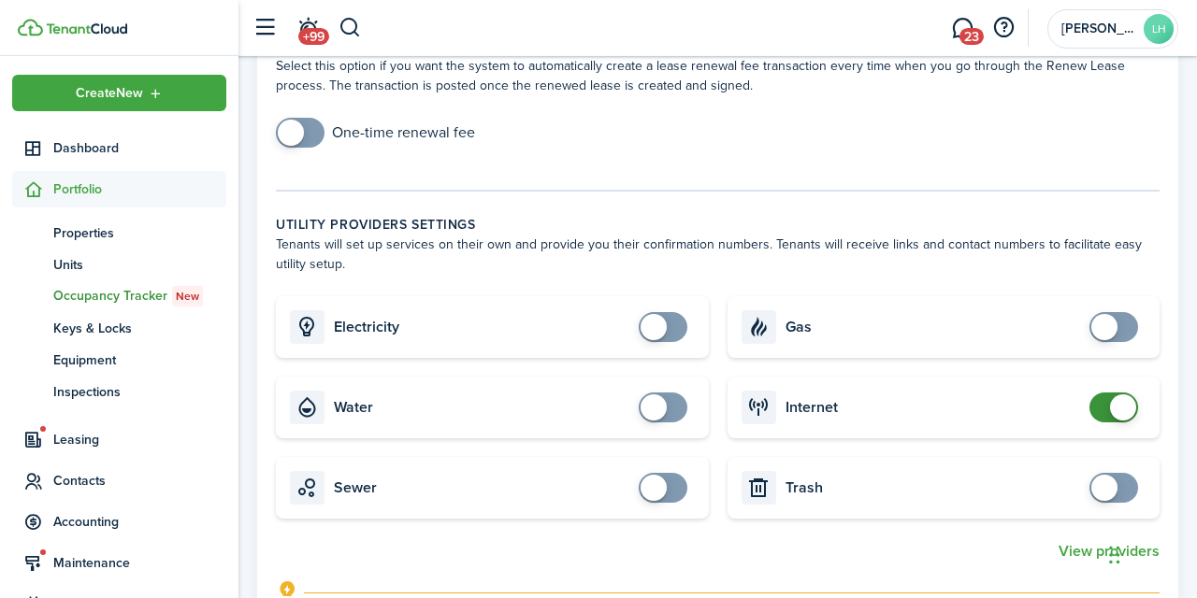
scroll to position [682, 0]
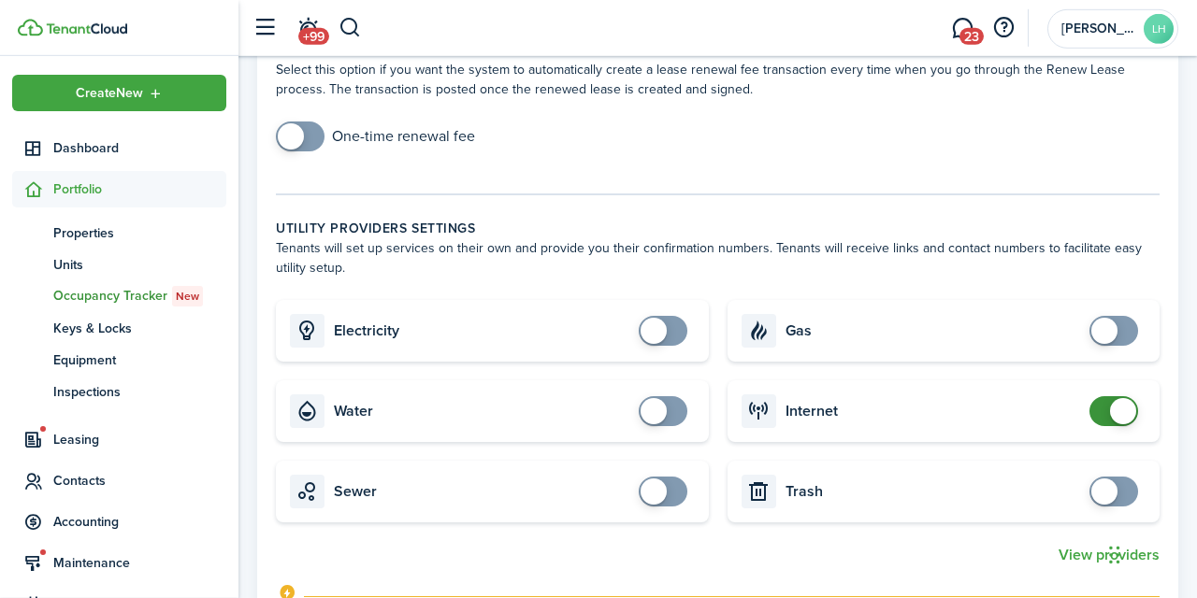
checkbox input "true"
click at [672, 328] on span at bounding box center [663, 331] width 19 height 30
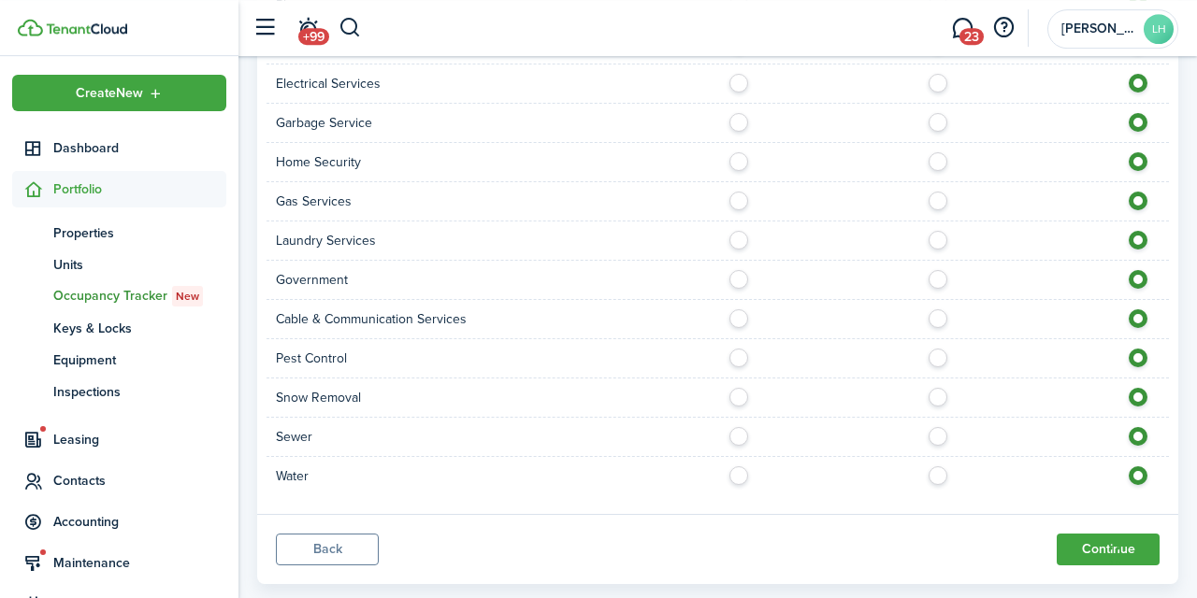
scroll to position [1721, 0]
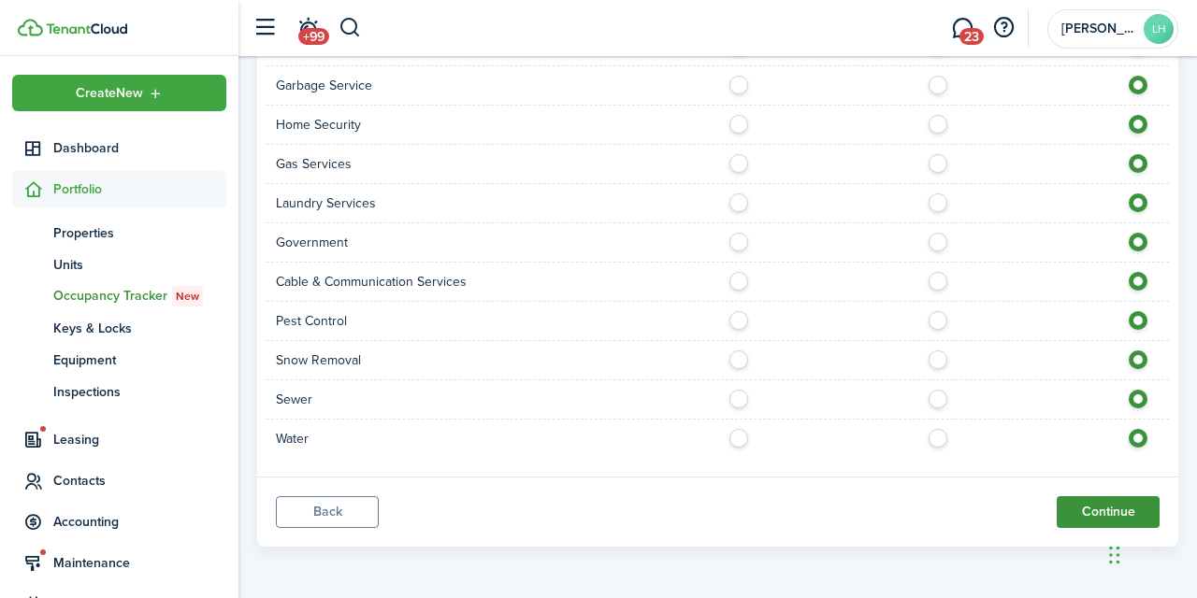
click at [1090, 509] on button "Continue" at bounding box center [1108, 513] width 103 height 32
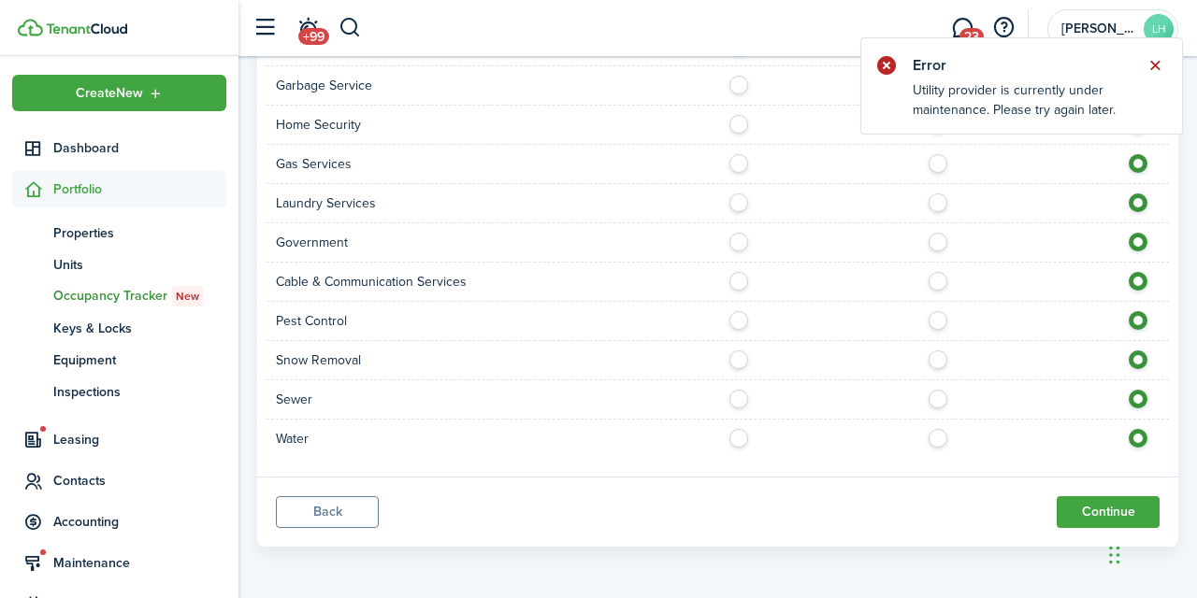
click at [1161, 67] on button "Close notify" at bounding box center [1155, 65] width 26 height 26
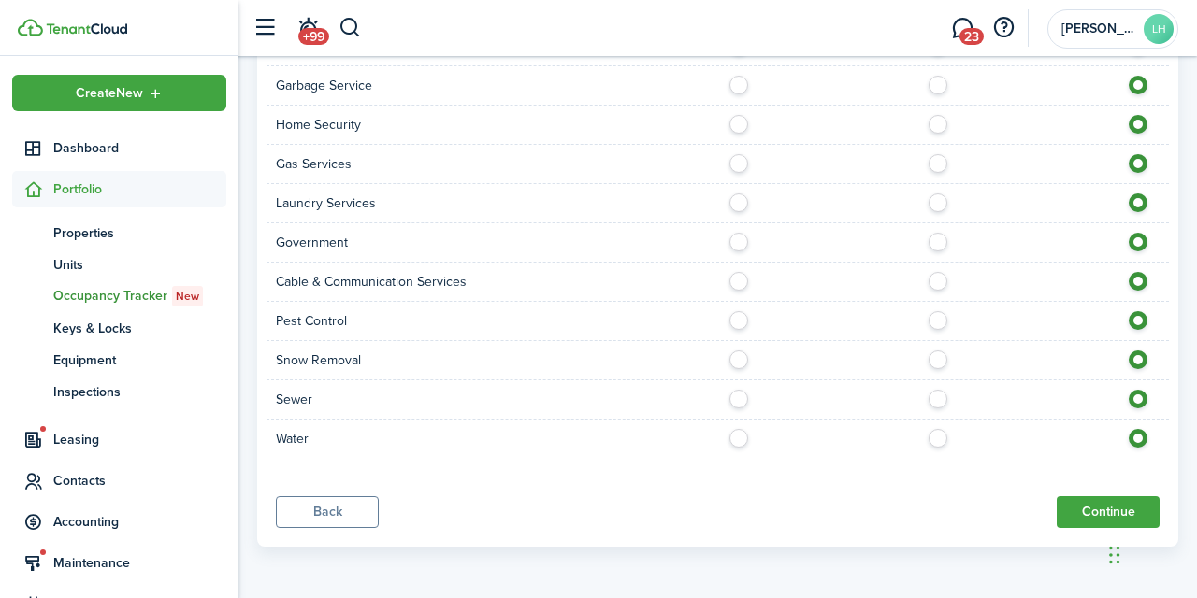
click at [367, 515] on button "Back" at bounding box center [327, 513] width 103 height 32
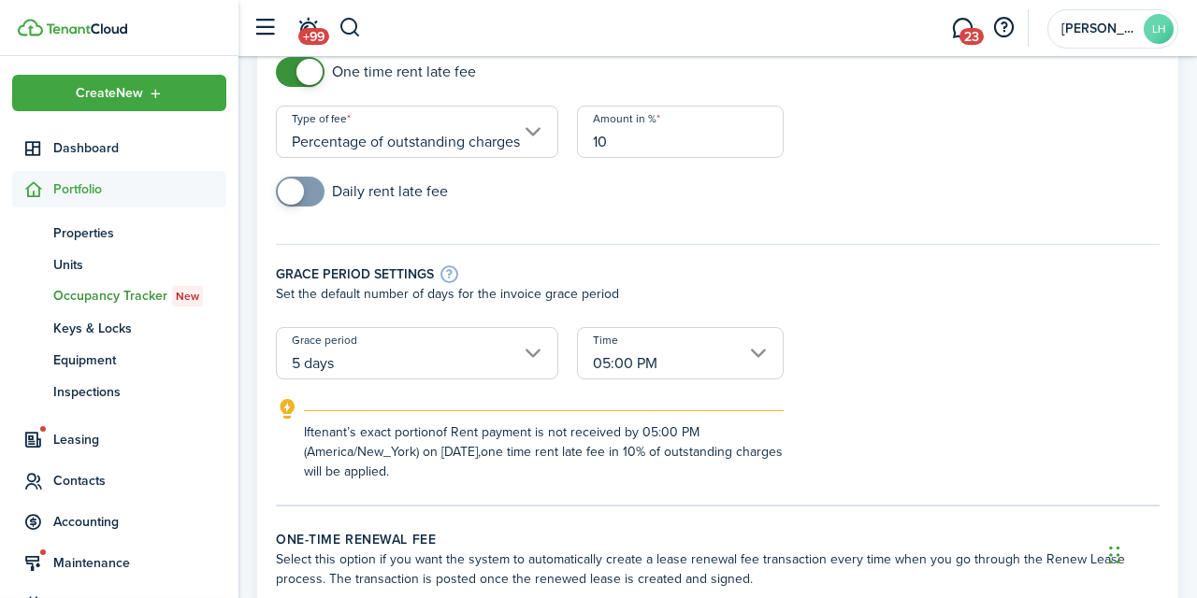
scroll to position [0, 0]
